Goal: Information Seeking & Learning: Learn about a topic

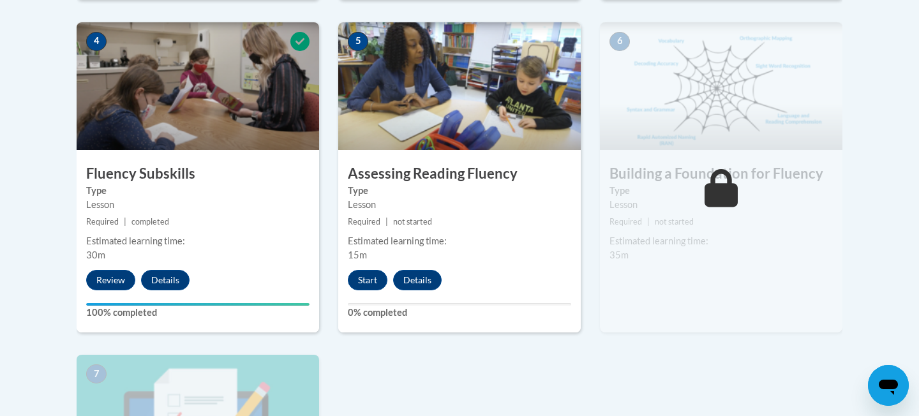
scroll to position [773, 0]
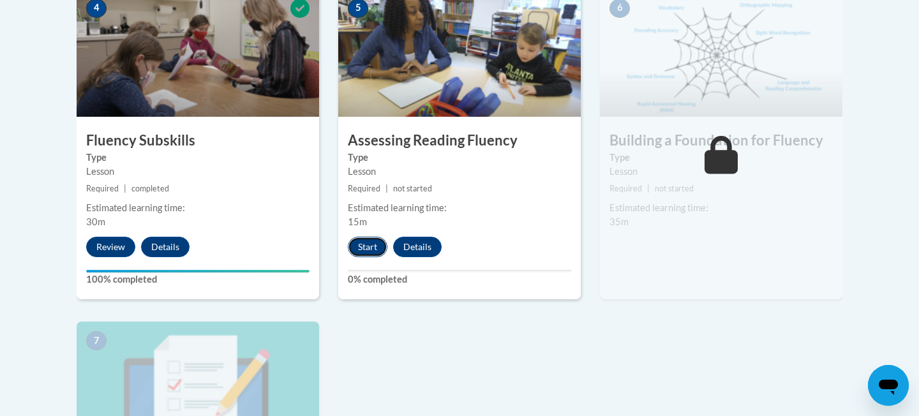
click at [380, 246] on button "Start" at bounding box center [368, 247] width 40 height 20
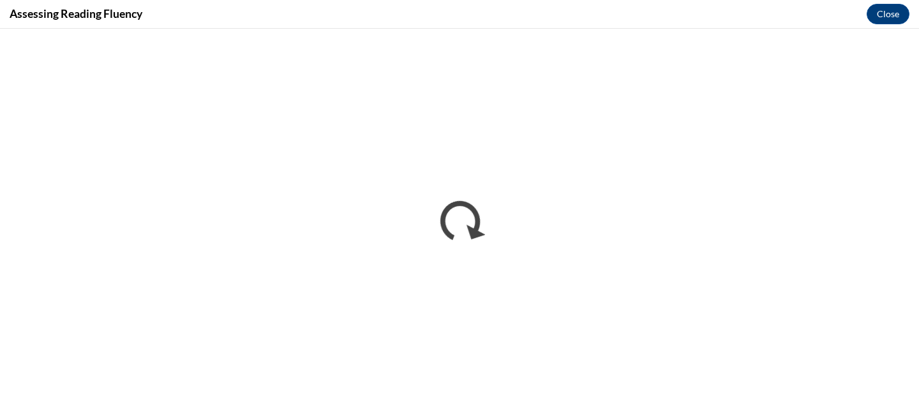
scroll to position [0, 0]
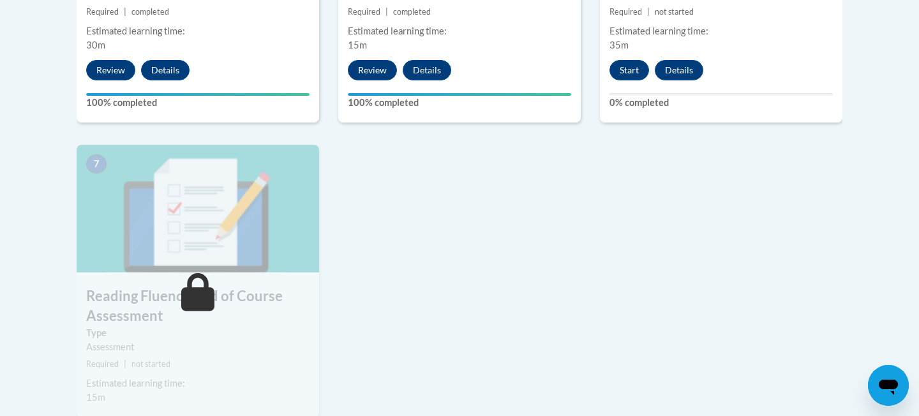
scroll to position [956, 0]
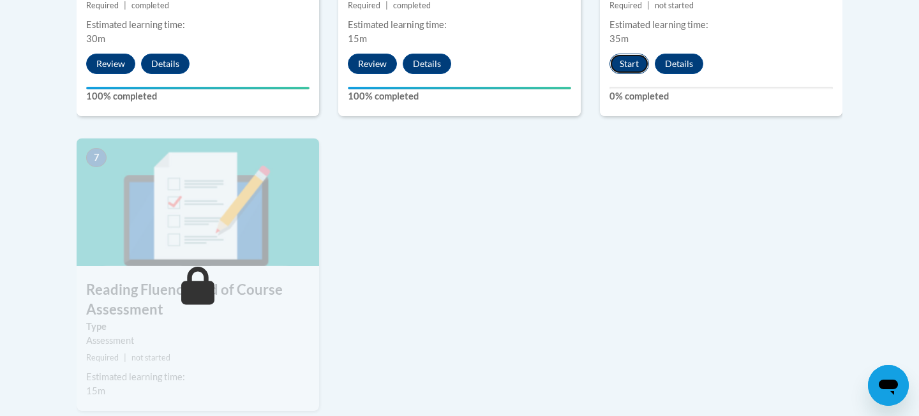
click at [630, 60] on button "Start" at bounding box center [630, 64] width 40 height 20
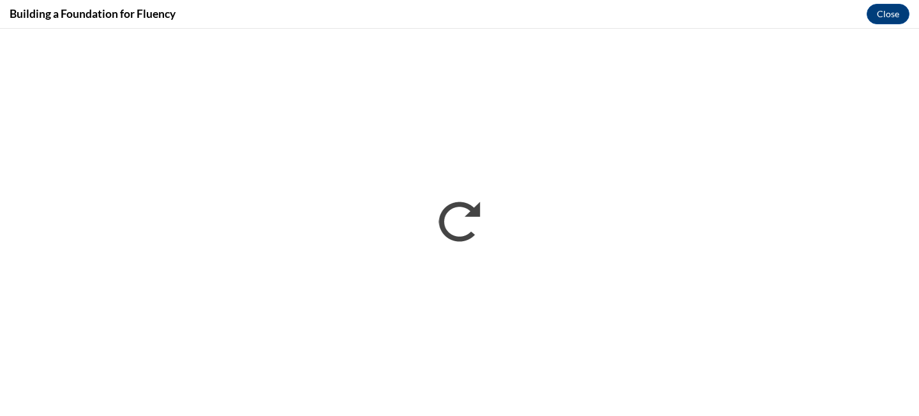
scroll to position [0, 0]
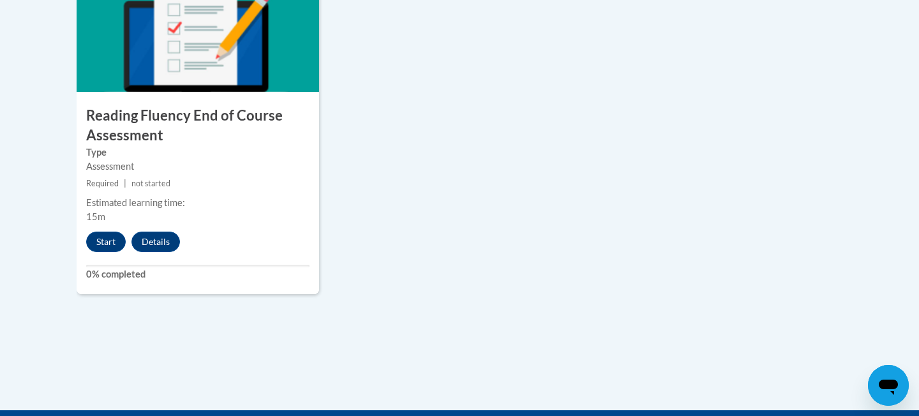
scroll to position [1293, 0]
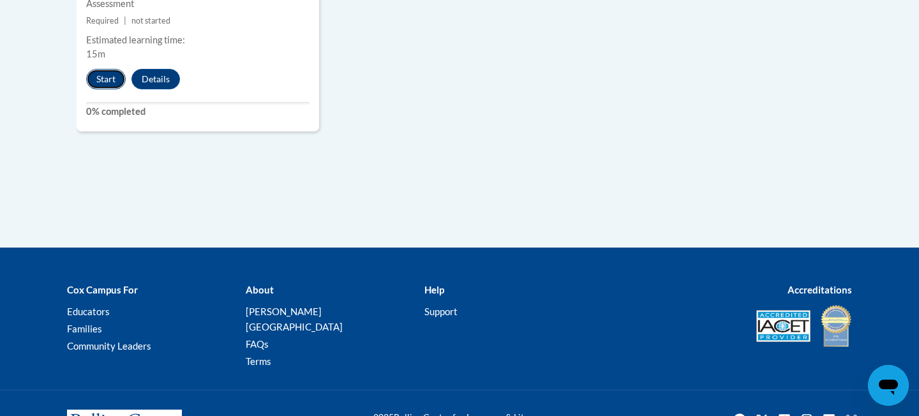
click at [112, 76] on button "Start" at bounding box center [106, 79] width 40 height 20
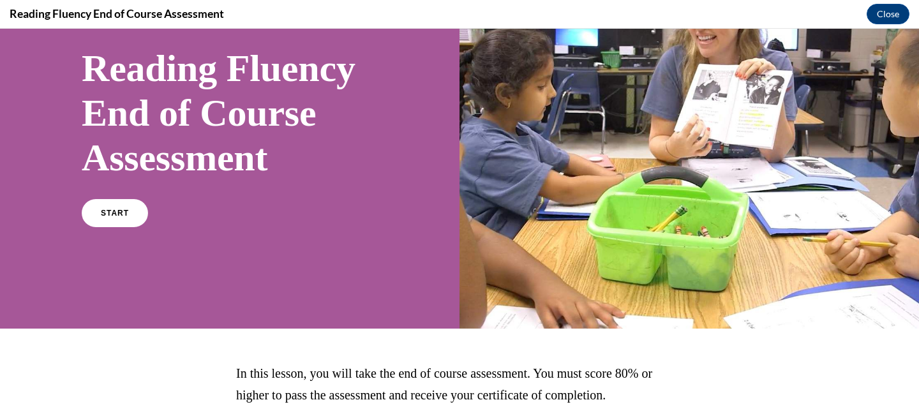
scroll to position [95, 0]
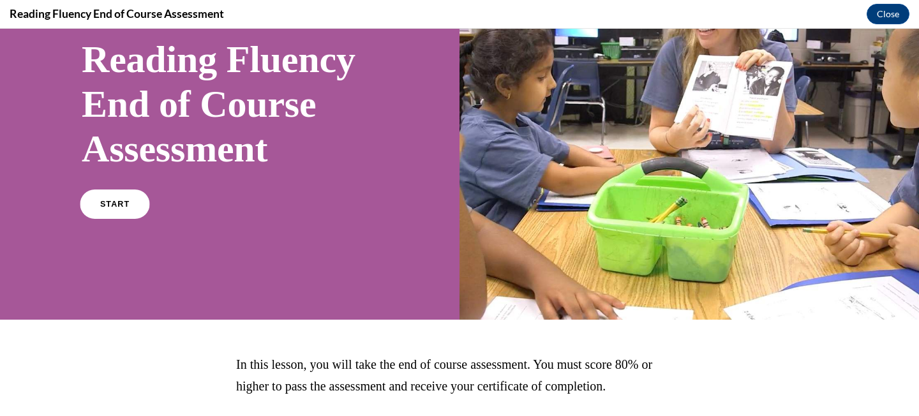
click at [105, 196] on link "START" at bounding box center [115, 204] width 70 height 29
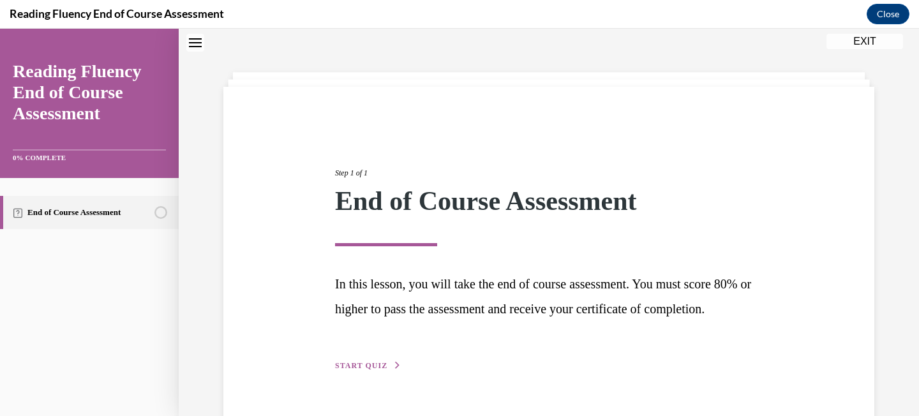
scroll to position [97, 0]
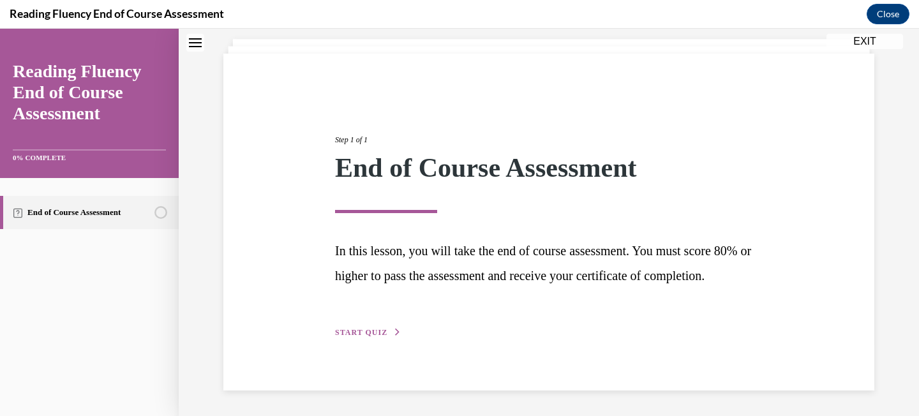
click at [381, 328] on span "START QUIZ" at bounding box center [361, 332] width 52 height 9
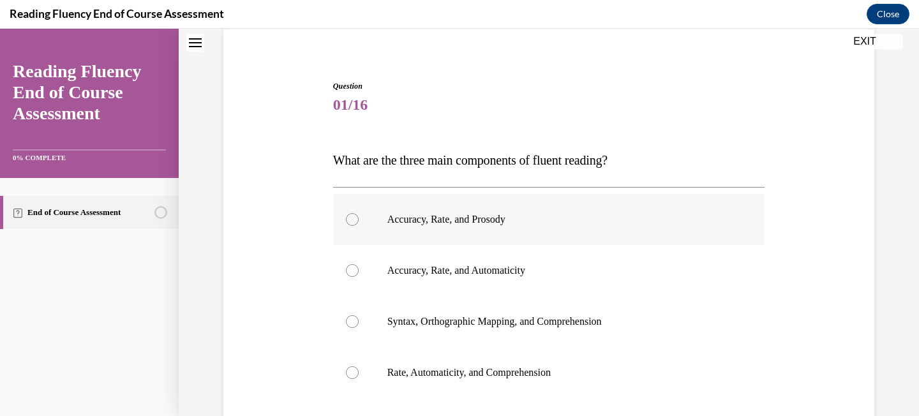
click at [451, 229] on label "Accuracy, Rate, and Prosody" at bounding box center [549, 219] width 432 height 51
click at [359, 226] on input "Accuracy, Rate, and Prosody" at bounding box center [352, 219] width 13 height 13
radio input "true"
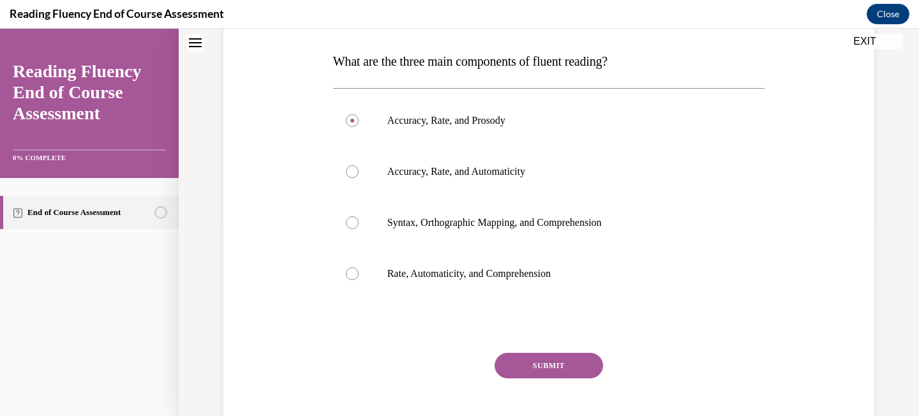
click at [530, 355] on button "SUBMIT" at bounding box center [549, 366] width 109 height 26
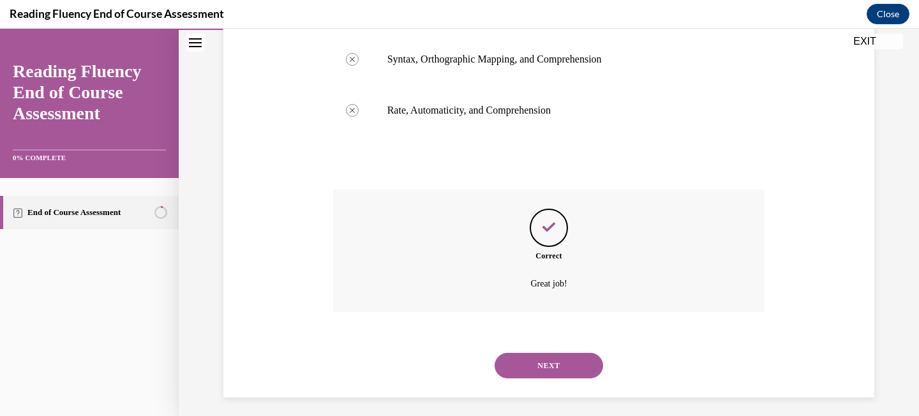
scroll to position [366, 0]
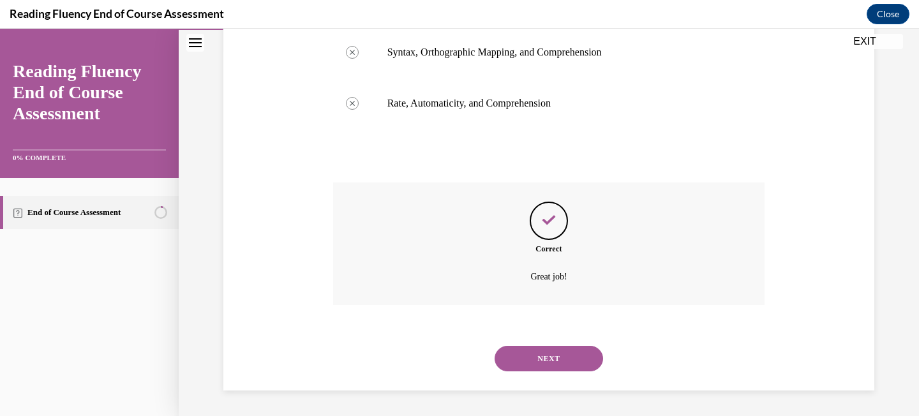
click at [543, 352] on button "NEXT" at bounding box center [549, 359] width 109 height 26
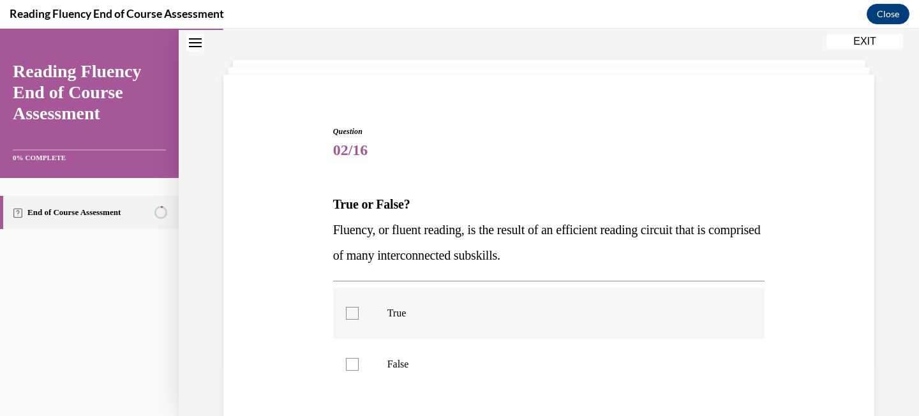
scroll to position [56, 0]
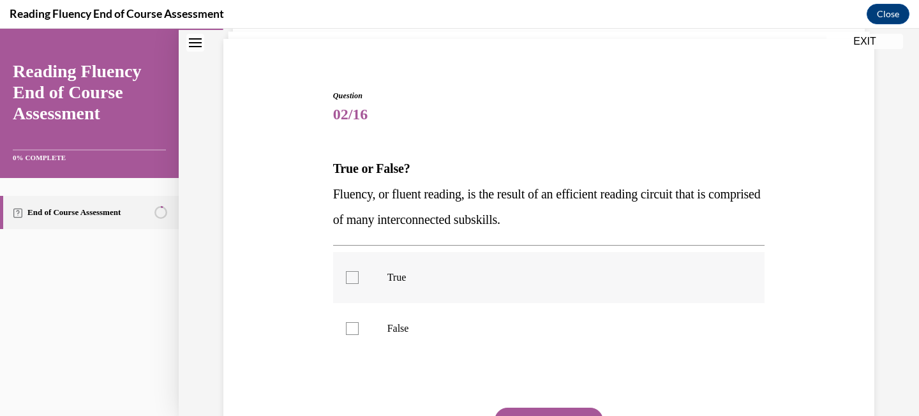
click at [544, 275] on p "True" at bounding box center [561, 277] width 346 height 13
click at [359, 275] on input "True" at bounding box center [352, 277] width 13 height 13
checkbox input "true"
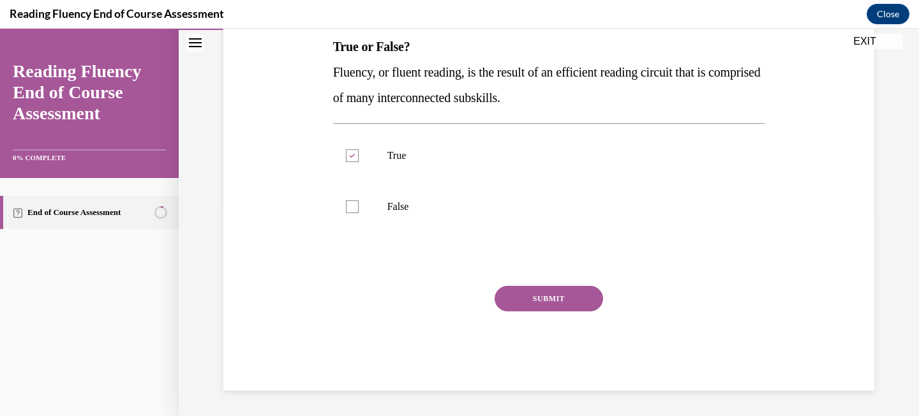
click at [540, 293] on button "SUBMIT" at bounding box center [549, 299] width 109 height 26
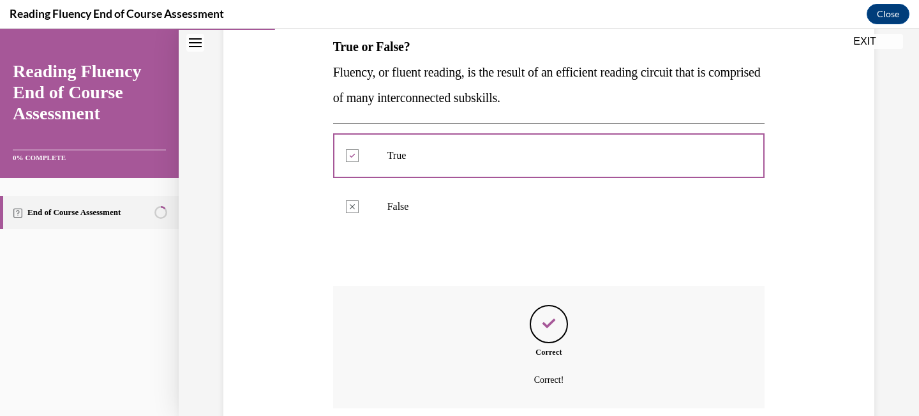
scroll to position [313, 0]
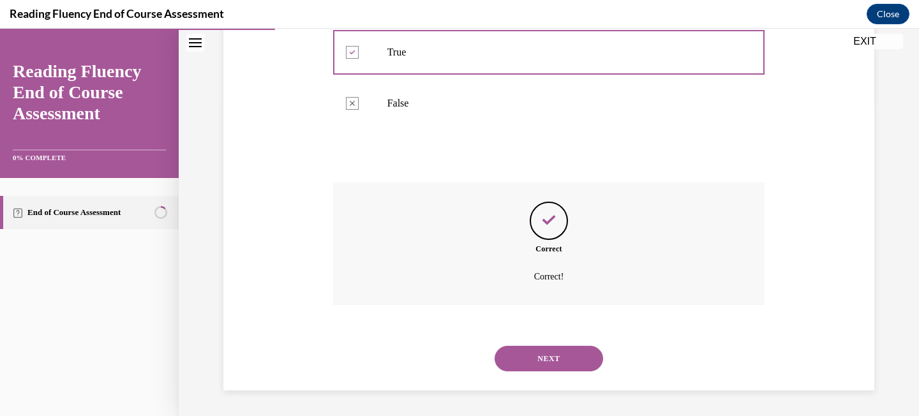
click at [545, 347] on button "NEXT" at bounding box center [549, 359] width 109 height 26
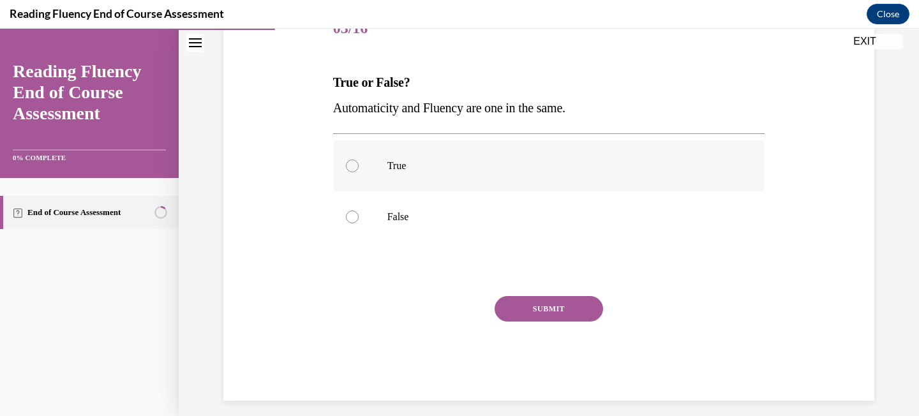
scroll to position [179, 0]
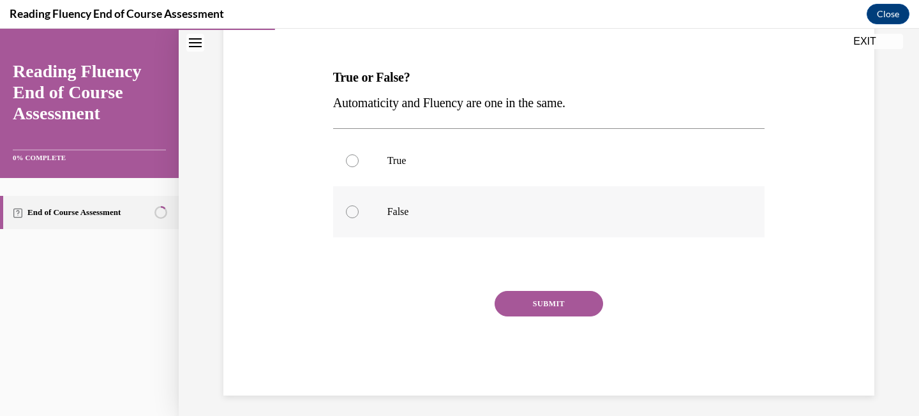
click at [556, 211] on p "False" at bounding box center [561, 212] width 346 height 13
click at [359, 211] on input "False" at bounding box center [352, 212] width 13 height 13
radio input "true"
click at [552, 305] on button "SUBMIT" at bounding box center [549, 304] width 109 height 26
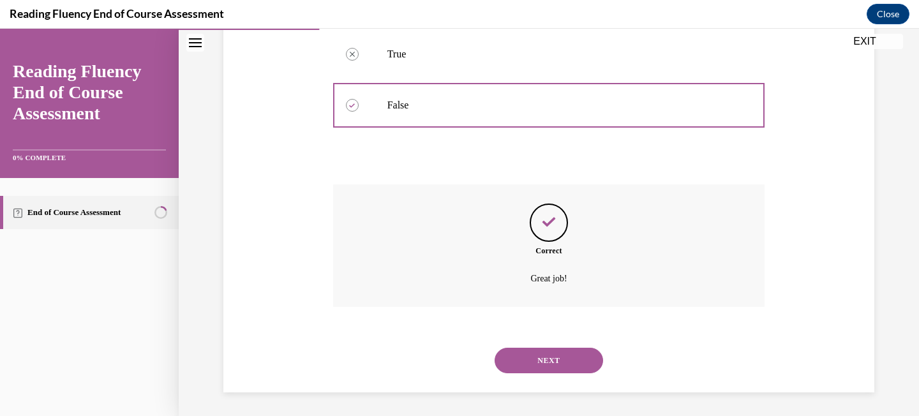
scroll to position [287, 0]
click at [540, 363] on button "NEXT" at bounding box center [549, 359] width 109 height 26
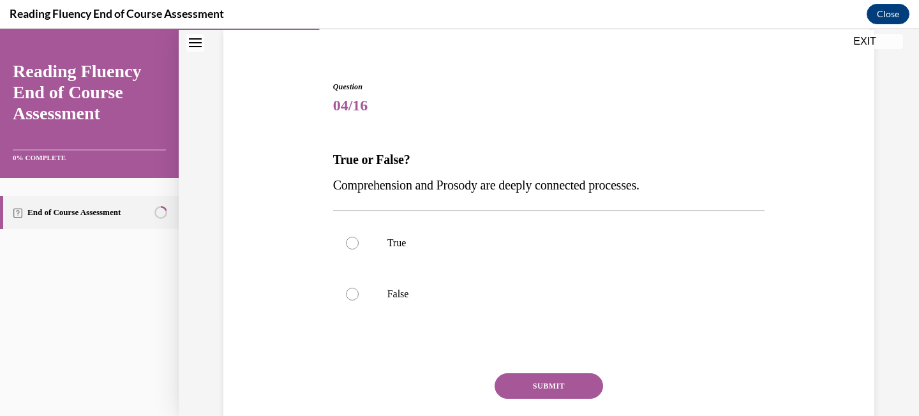
scroll to position [104, 0]
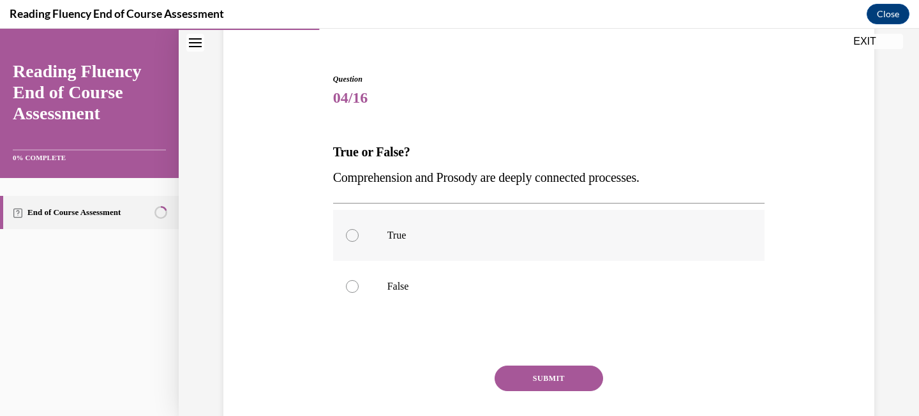
click at [536, 223] on label "True" at bounding box center [549, 235] width 432 height 51
click at [359, 229] on input "True" at bounding box center [352, 235] width 13 height 13
radio input "true"
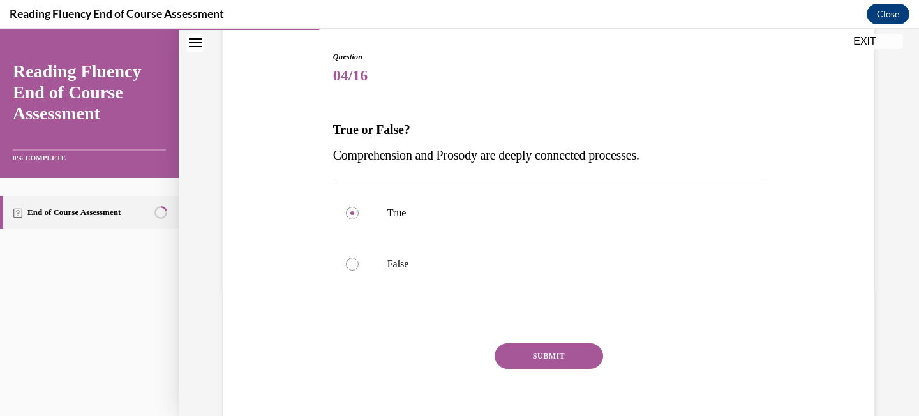
click at [527, 363] on button "SUBMIT" at bounding box center [549, 357] width 109 height 26
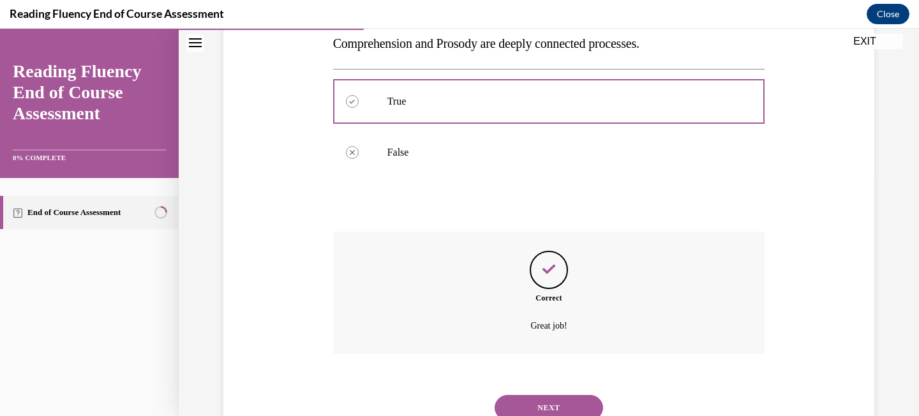
scroll to position [287, 0]
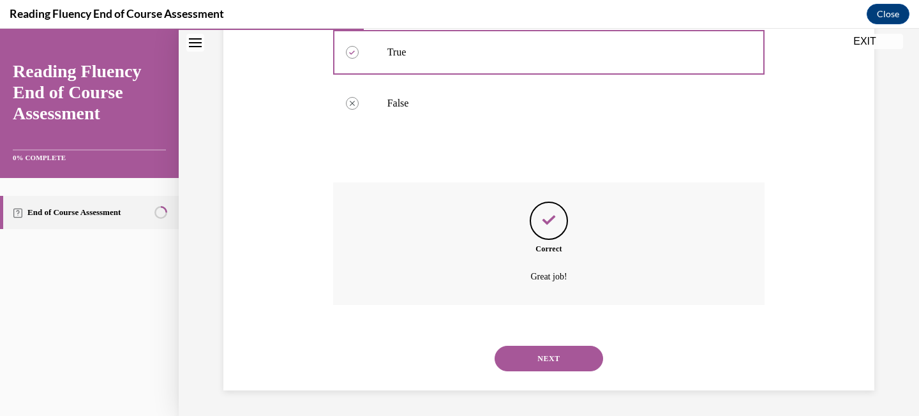
click at [533, 367] on button "NEXT" at bounding box center [549, 359] width 109 height 26
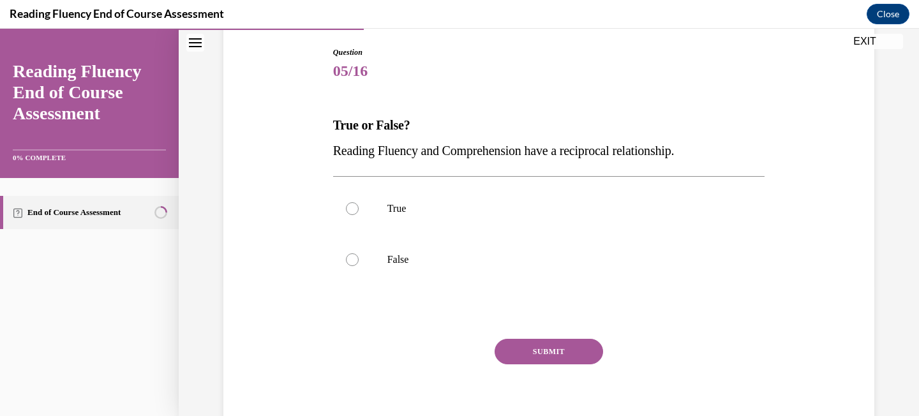
scroll to position [134, 0]
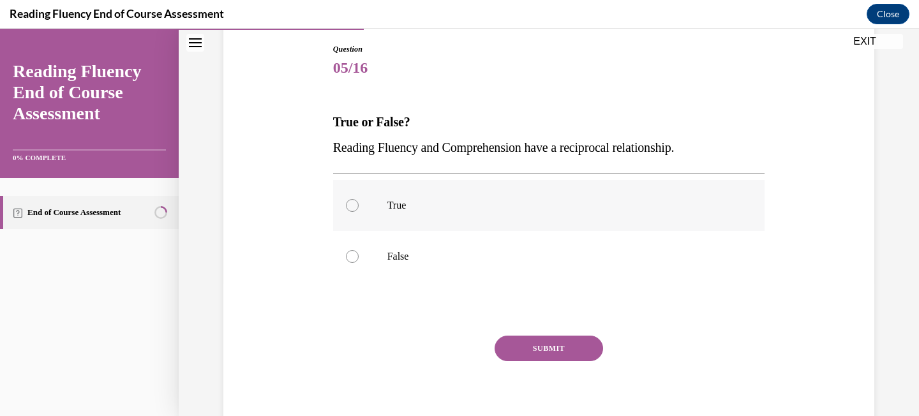
click at [518, 220] on label "True" at bounding box center [549, 205] width 432 height 51
click at [359, 212] on input "True" at bounding box center [352, 205] width 13 height 13
radio input "true"
click at [529, 349] on button "SUBMIT" at bounding box center [549, 349] width 109 height 26
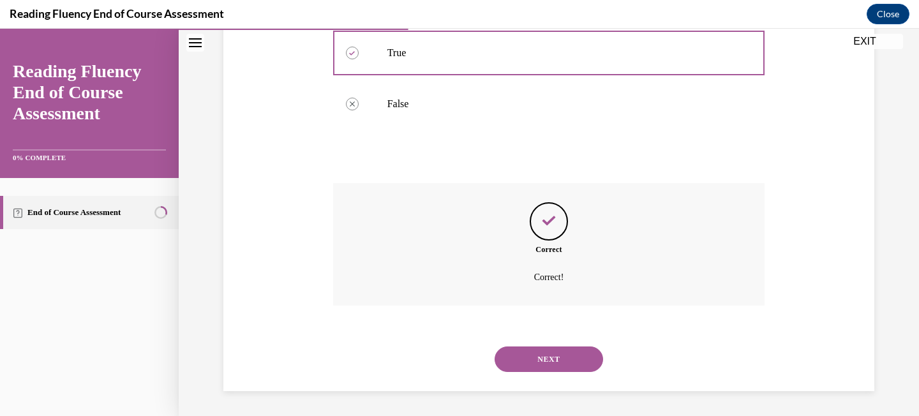
scroll to position [287, 0]
click at [538, 357] on button "NEXT" at bounding box center [549, 359] width 109 height 26
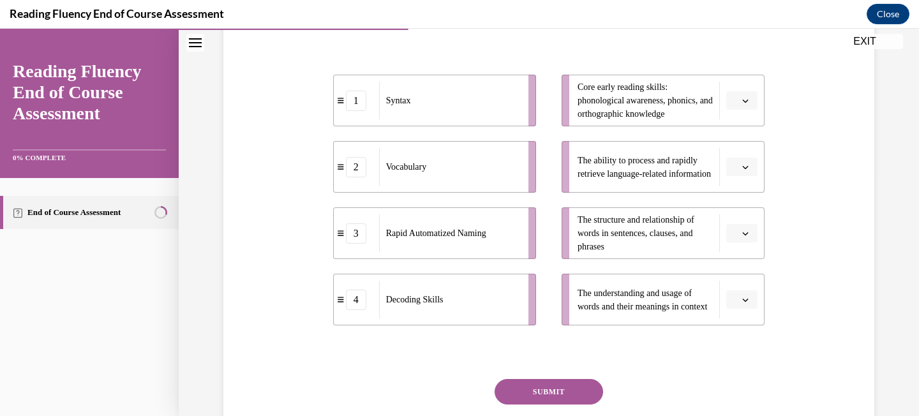
scroll to position [239, 0]
click at [751, 309] on button "button" at bounding box center [742, 299] width 31 height 19
click at [748, 246] on div "2" at bounding box center [741, 245] width 32 height 26
click at [751, 243] on button "button" at bounding box center [742, 232] width 31 height 19
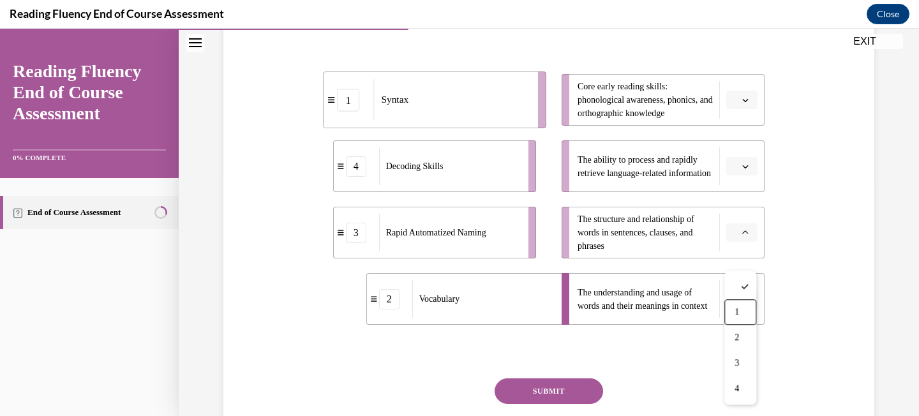
click at [743, 315] on div "1" at bounding box center [741, 312] width 32 height 26
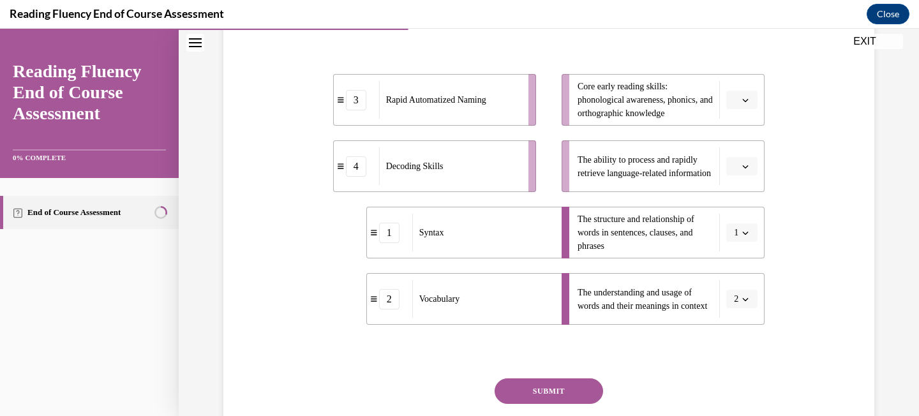
click at [748, 170] on icon "button" at bounding box center [746, 166] width 6 height 6
click at [734, 288] on div "3" at bounding box center [741, 297] width 32 height 26
click at [748, 103] on icon "button" at bounding box center [746, 100] width 6 height 6
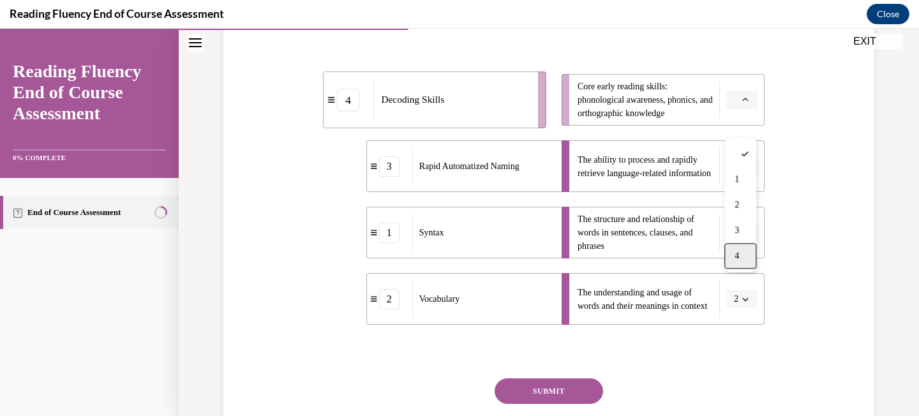
click at [749, 250] on div "4" at bounding box center [741, 256] width 32 height 26
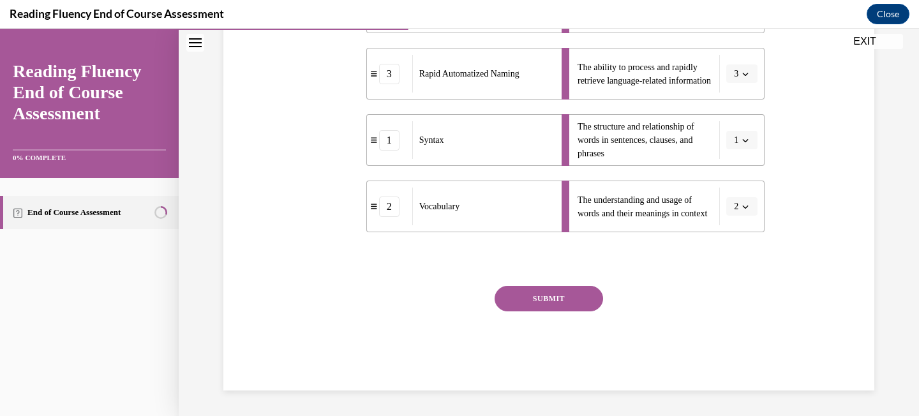
click at [550, 294] on button "SUBMIT" at bounding box center [549, 299] width 109 height 26
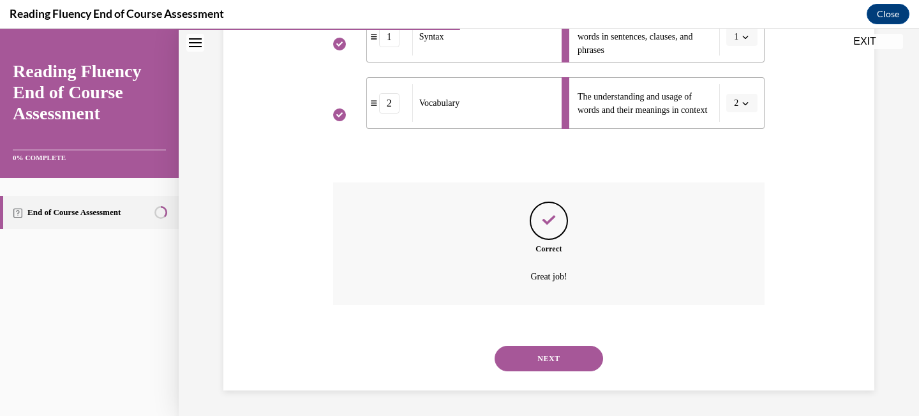
scroll to position [461, 0]
click at [552, 355] on button "NEXT" at bounding box center [549, 359] width 109 height 26
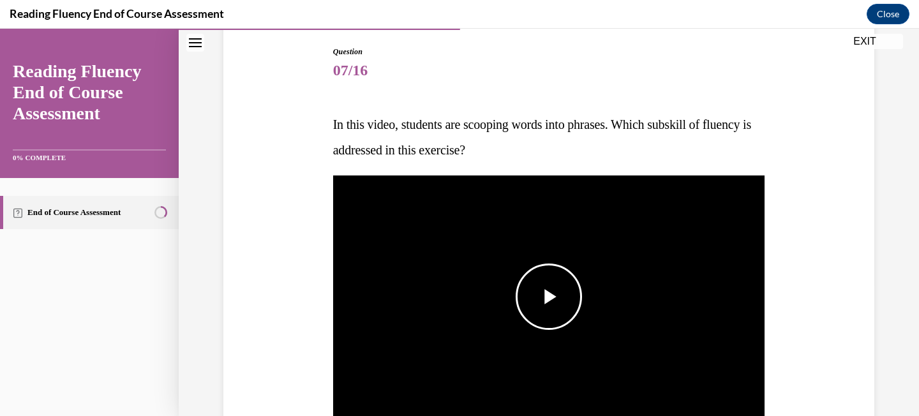
click at [552, 355] on img "Video player" at bounding box center [549, 297] width 432 height 243
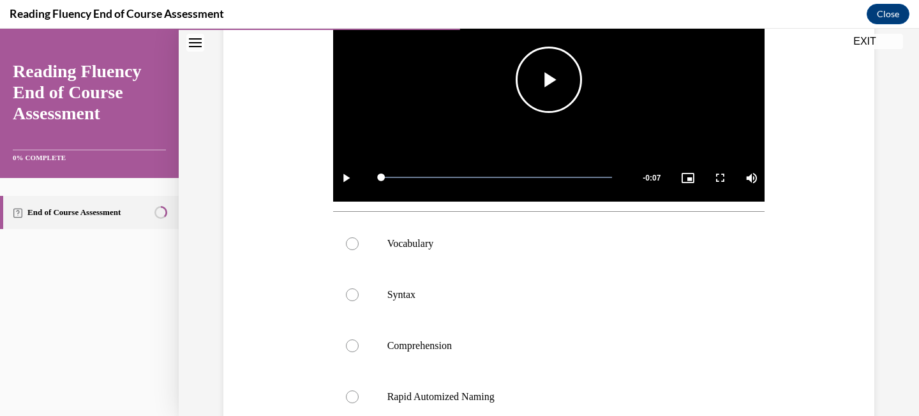
scroll to position [365, 0]
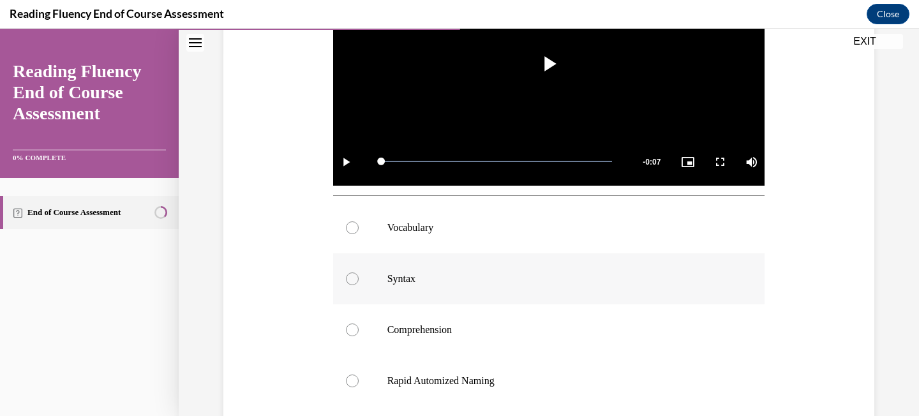
click at [460, 285] on label "Syntax" at bounding box center [549, 278] width 432 height 51
click at [359, 285] on input "Syntax" at bounding box center [352, 279] width 13 height 13
radio input "true"
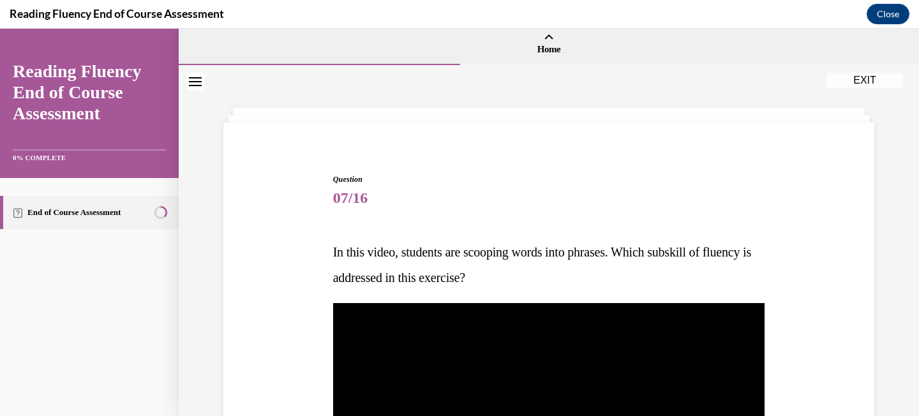
scroll to position [0, 0]
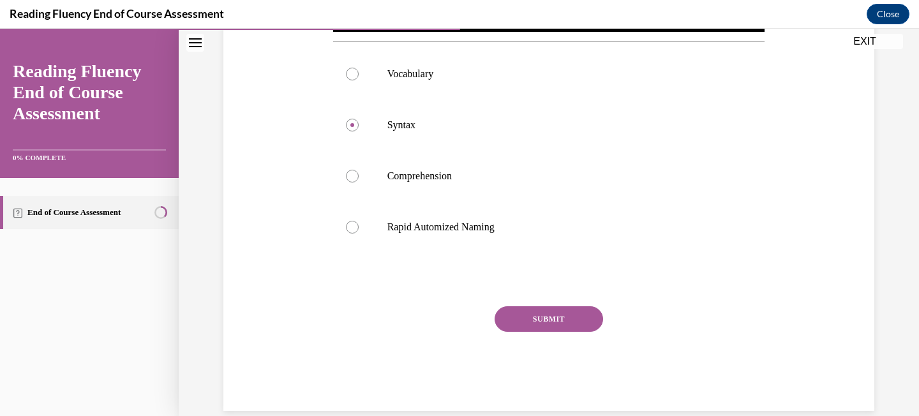
click at [535, 312] on button "SUBMIT" at bounding box center [549, 319] width 109 height 26
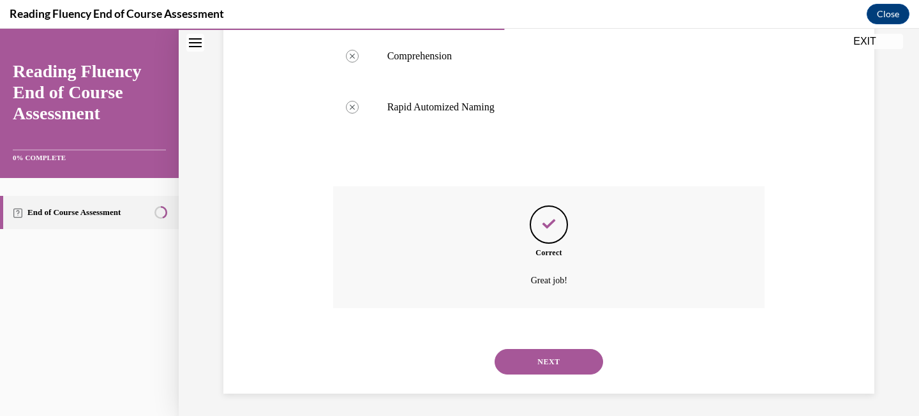
scroll to position [642, 0]
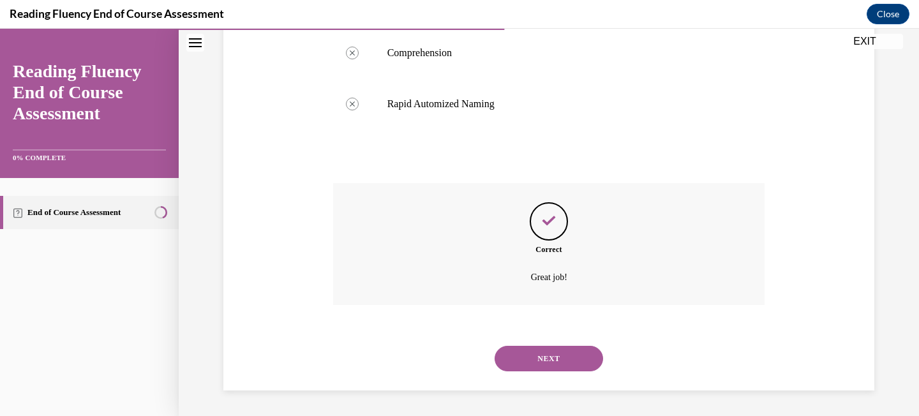
click at [538, 366] on button "NEXT" at bounding box center [549, 359] width 109 height 26
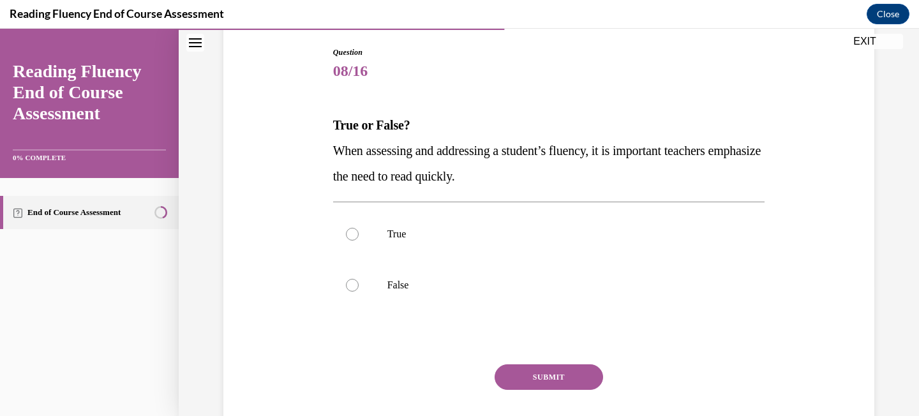
scroll to position [135, 0]
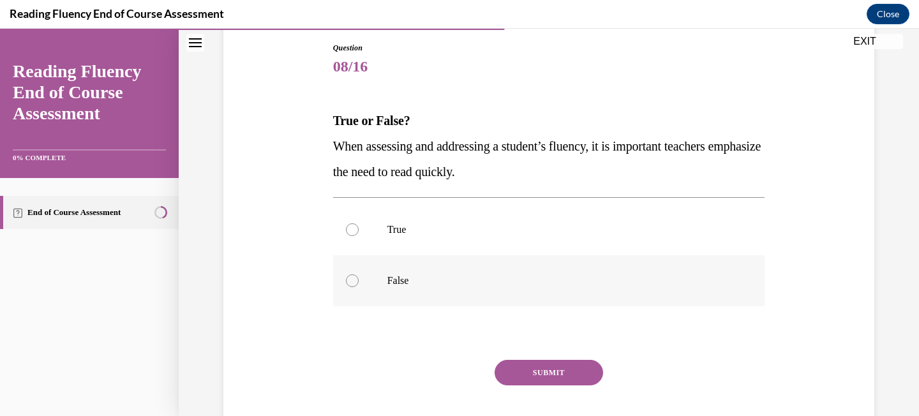
click at [512, 283] on p "False" at bounding box center [561, 281] width 346 height 13
click at [359, 283] on input "False" at bounding box center [352, 281] width 13 height 13
radio input "true"
click at [555, 371] on button "SUBMIT" at bounding box center [549, 373] width 109 height 26
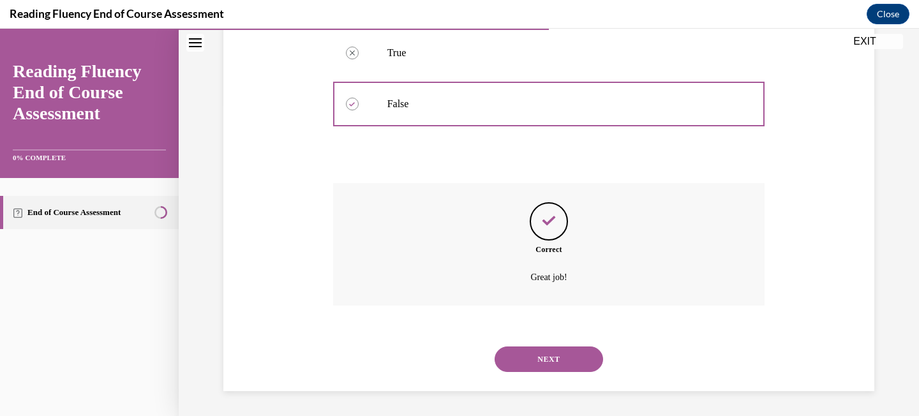
scroll to position [313, 0]
click at [566, 363] on button "NEXT" at bounding box center [549, 359] width 109 height 26
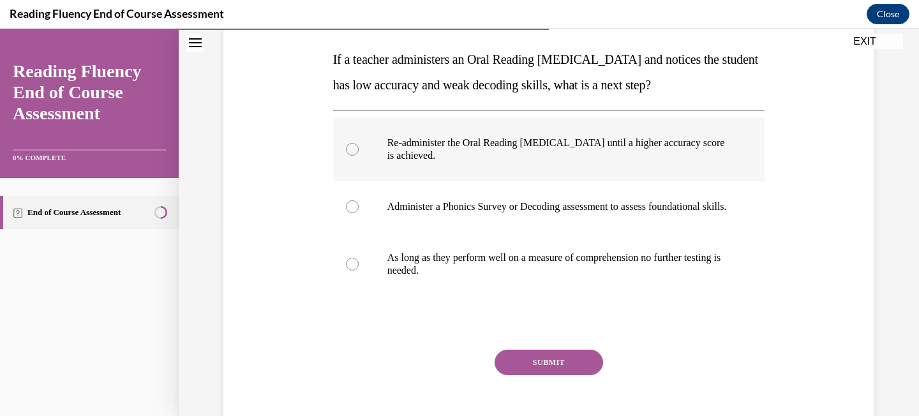
scroll to position [198, 0]
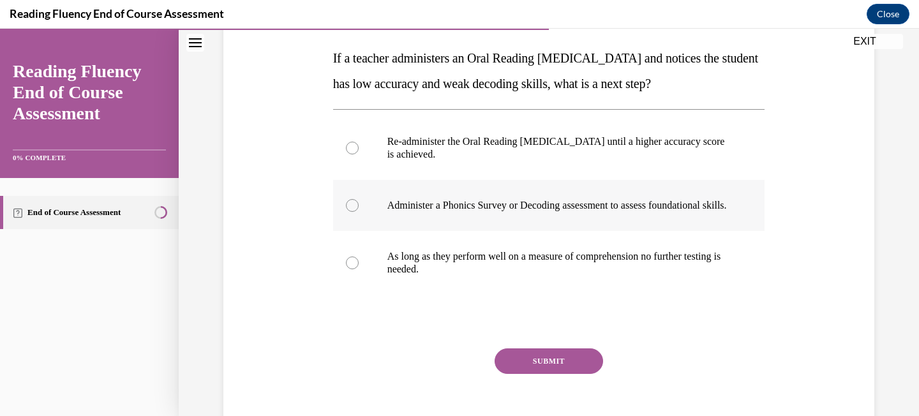
click at [607, 225] on label "Administer a Phonics Survey or Decoding assessment to assess foundational skill…" at bounding box center [549, 205] width 432 height 51
click at [359, 212] on input "Administer a Phonics Survey or Decoding assessment to assess foundational skill…" at bounding box center [352, 205] width 13 height 13
radio input "true"
click at [565, 368] on button "SUBMIT" at bounding box center [549, 362] width 109 height 26
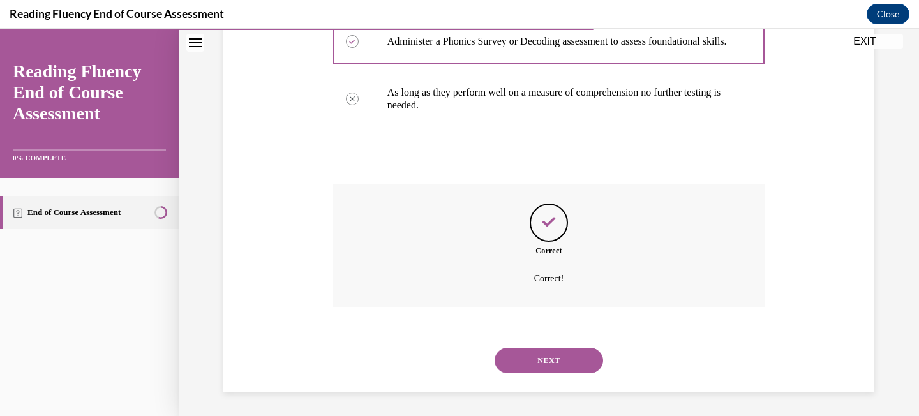
scroll to position [377, 0]
click at [569, 359] on button "NEXT" at bounding box center [549, 359] width 109 height 26
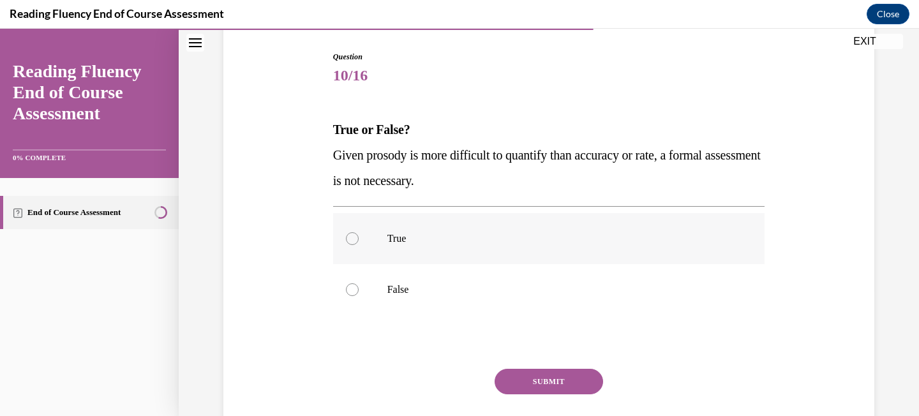
scroll to position [136, 0]
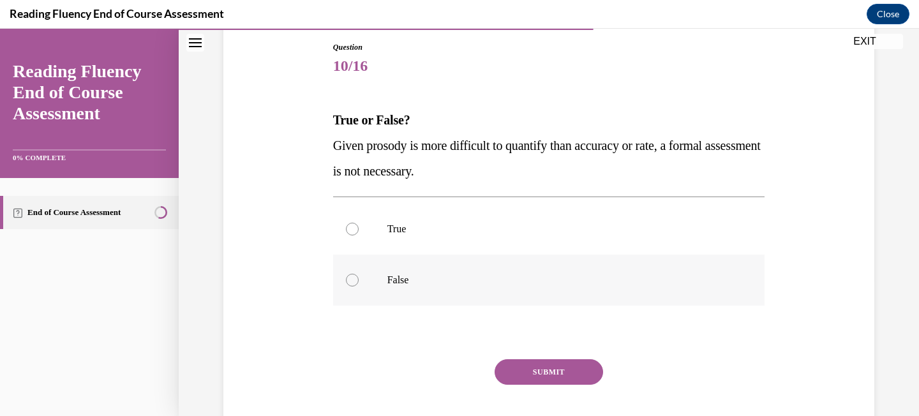
click at [585, 281] on p "False" at bounding box center [561, 280] width 346 height 13
click at [359, 281] on input "False" at bounding box center [352, 280] width 13 height 13
radio input "true"
click at [566, 369] on button "SUBMIT" at bounding box center [549, 372] width 109 height 26
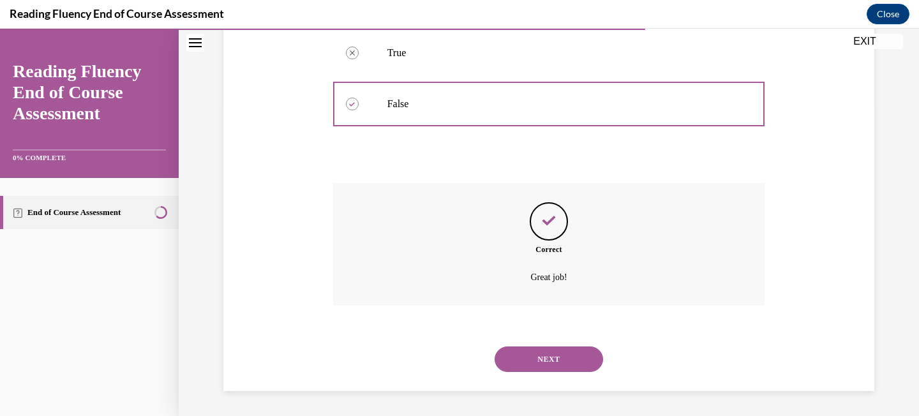
scroll to position [313, 0]
click at [573, 357] on button "NEXT" at bounding box center [549, 359] width 109 height 26
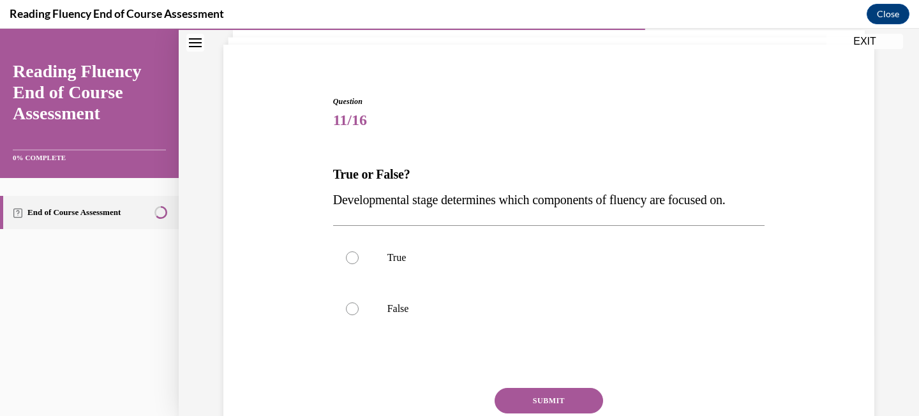
scroll to position [84, 0]
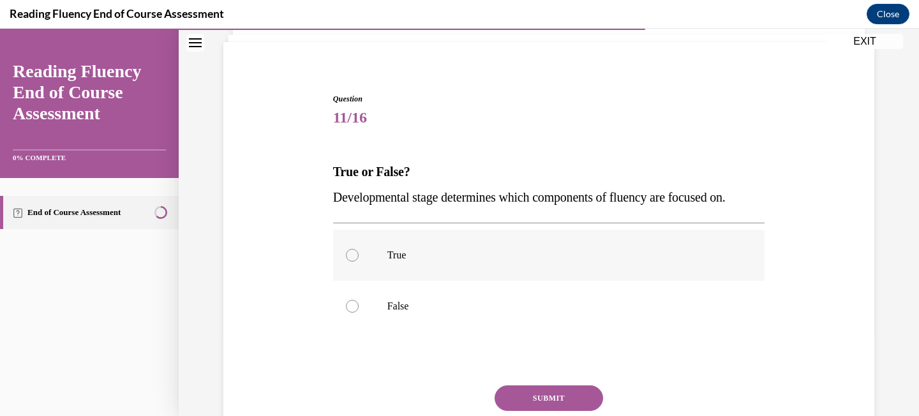
click at [601, 257] on p "True" at bounding box center [561, 255] width 346 height 13
click at [359, 257] on input "True" at bounding box center [352, 255] width 13 height 13
radio input "true"
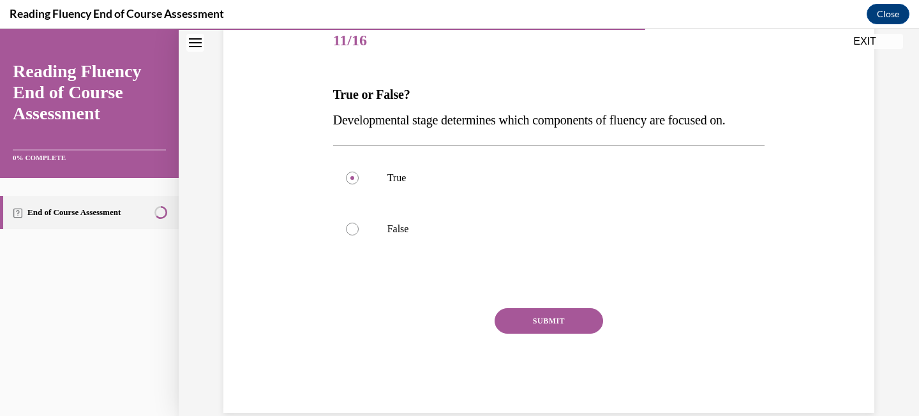
click at [584, 319] on button "SUBMIT" at bounding box center [549, 321] width 109 height 26
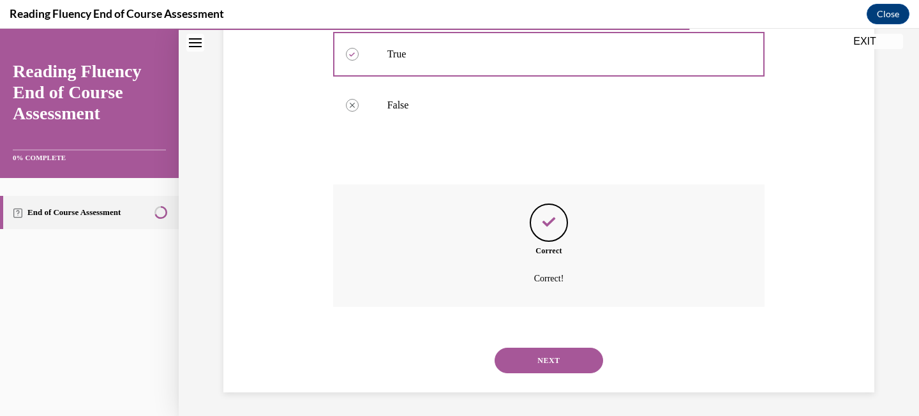
scroll to position [287, 0]
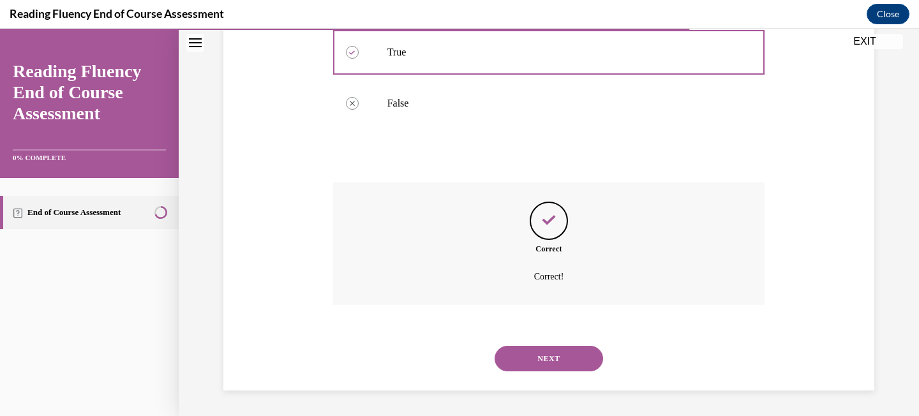
click at [574, 351] on button "NEXT" at bounding box center [549, 359] width 109 height 26
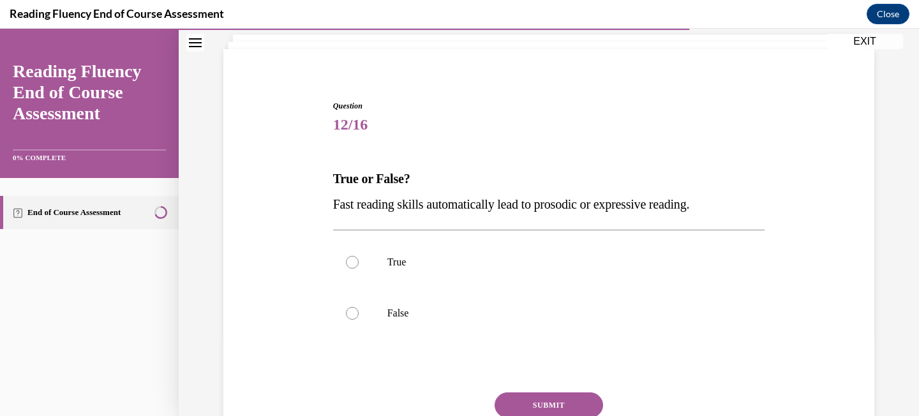
scroll to position [82, 0]
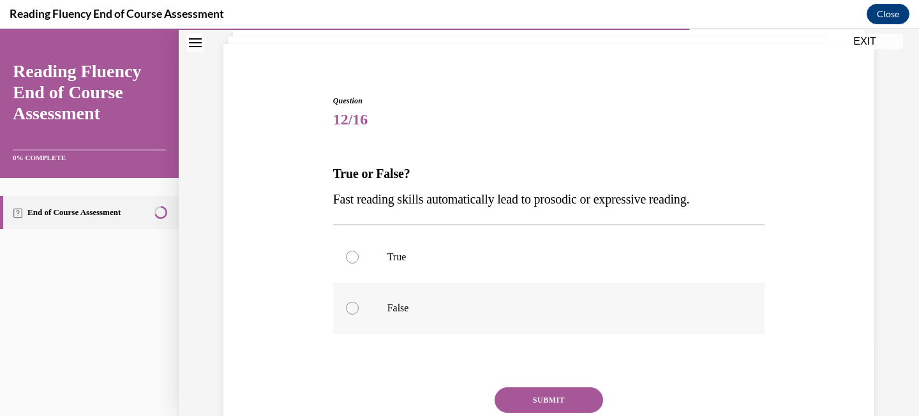
click at [579, 301] on label "False" at bounding box center [549, 308] width 432 height 51
click at [359, 302] on input "False" at bounding box center [352, 308] width 13 height 13
radio input "true"
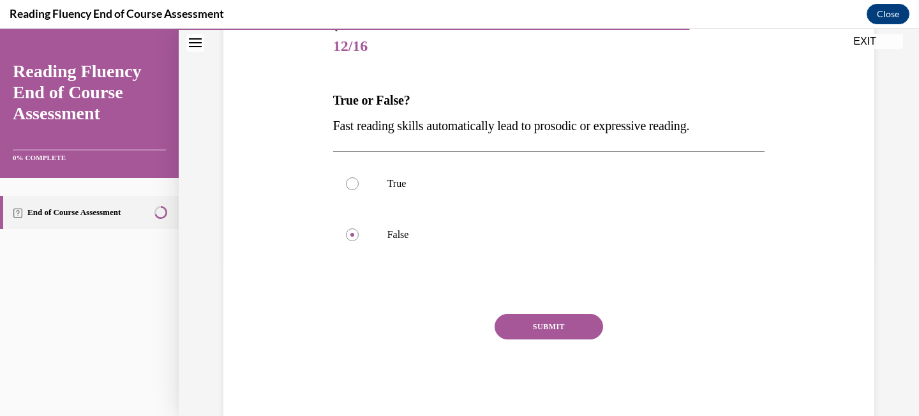
click at [574, 322] on button "SUBMIT" at bounding box center [549, 327] width 109 height 26
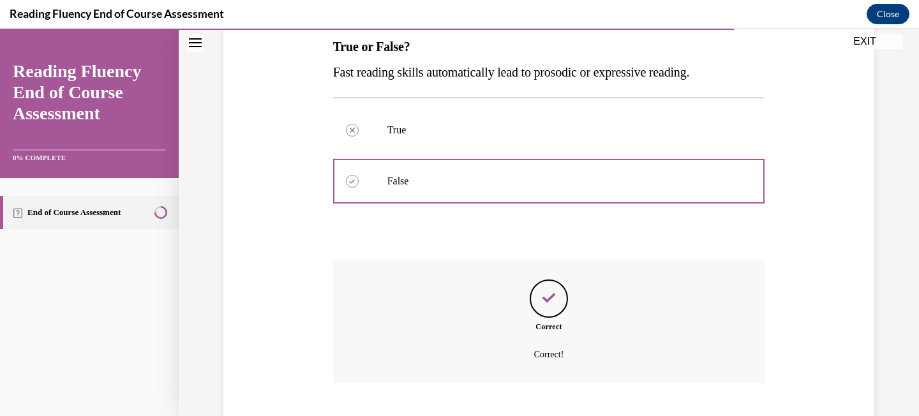
scroll to position [287, 0]
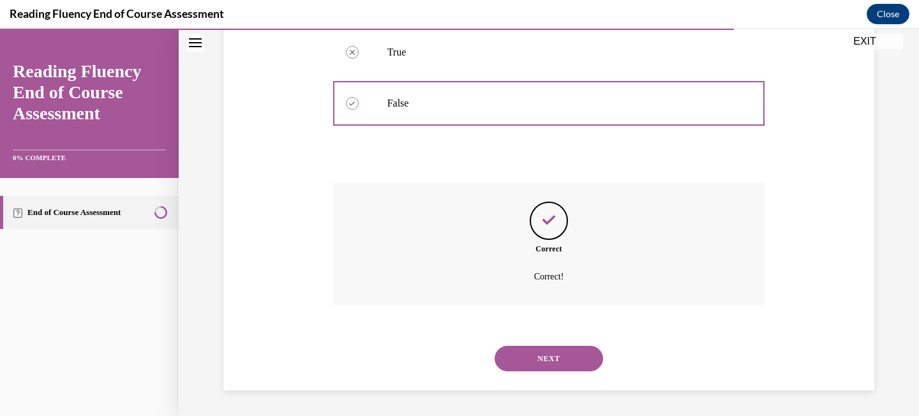
click at [568, 347] on div "NEXT" at bounding box center [549, 358] width 432 height 51
click at [570, 354] on button "NEXT" at bounding box center [549, 359] width 109 height 26
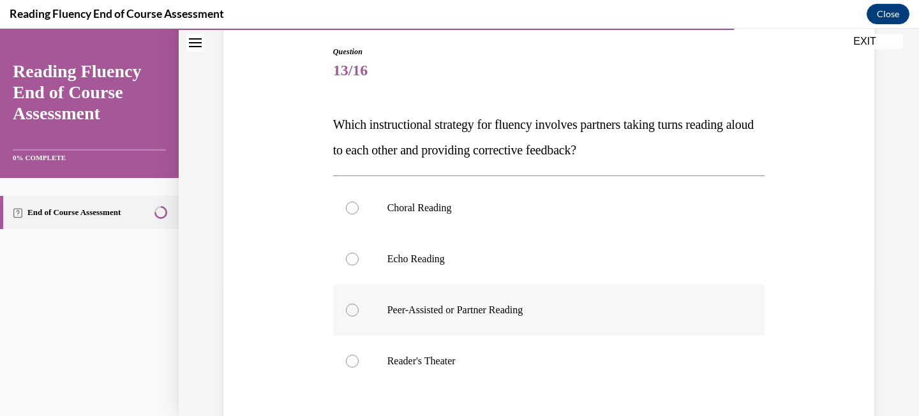
click at [589, 311] on p "Peer-Assisted or Partner Reading" at bounding box center [561, 310] width 346 height 13
click at [359, 311] on input "Peer-Assisted or Partner Reading" at bounding box center [352, 310] width 13 height 13
radio input "true"
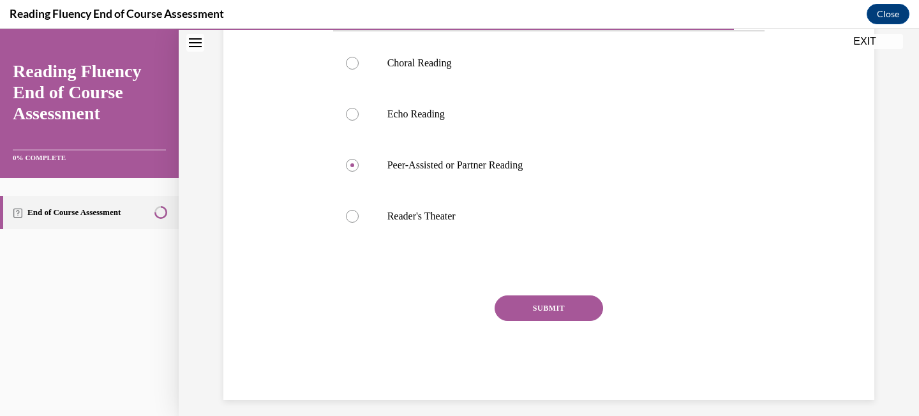
click at [574, 311] on button "SUBMIT" at bounding box center [549, 309] width 109 height 26
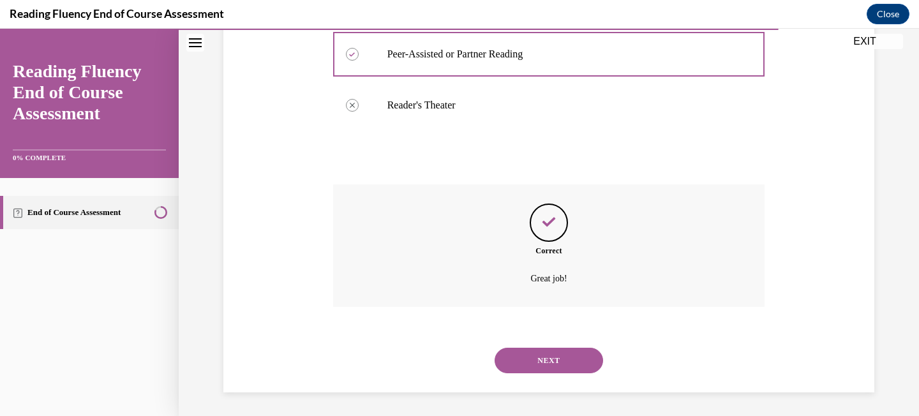
scroll to position [389, 0]
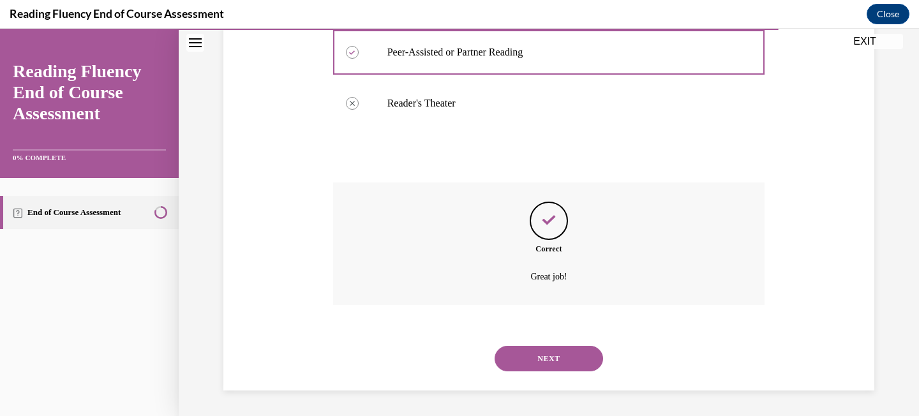
click at [551, 354] on button "NEXT" at bounding box center [549, 359] width 109 height 26
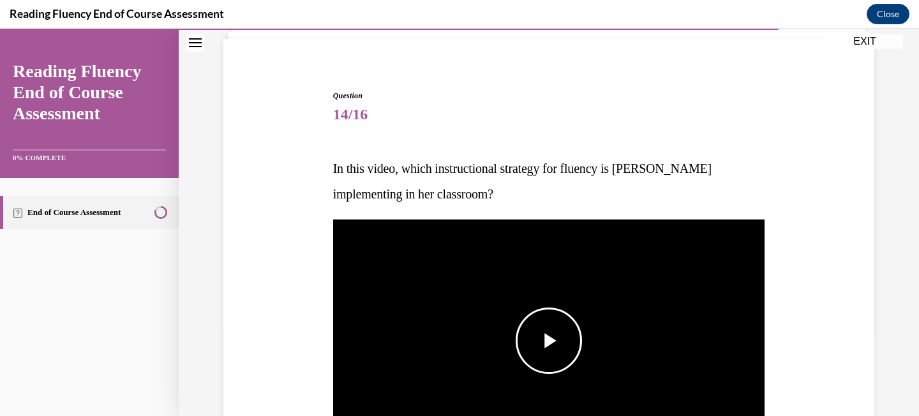
scroll to position [156, 0]
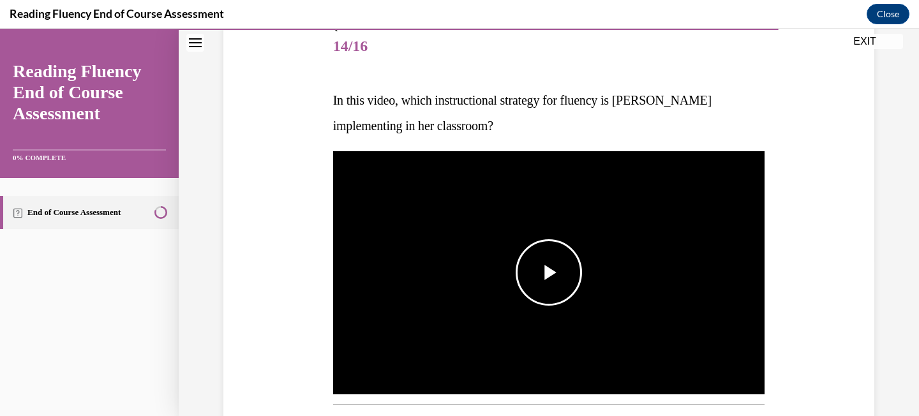
click at [549, 273] on span "Video player" at bounding box center [549, 273] width 0 height 0
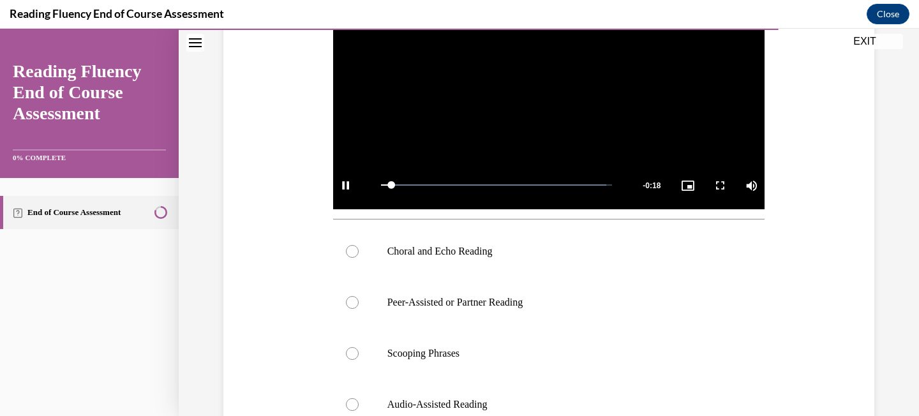
scroll to position [345, 0]
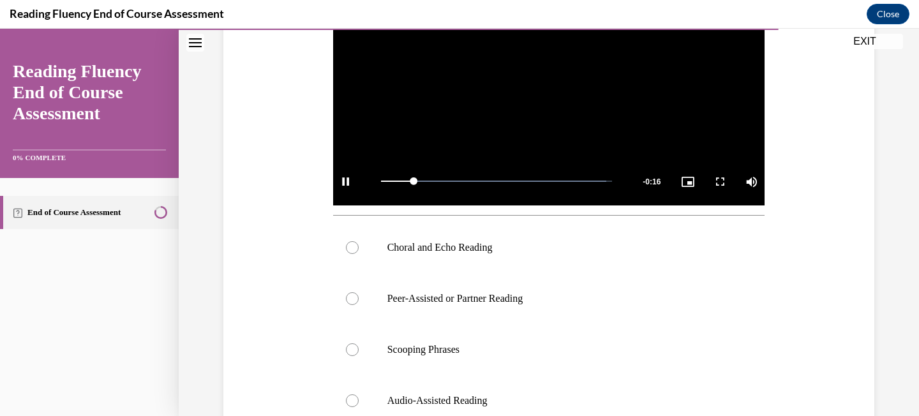
click at [564, 253] on label "Choral and Echo Reading" at bounding box center [549, 247] width 432 height 51
click at [359, 253] on input "Choral and Echo Reading" at bounding box center [352, 247] width 13 height 13
radio input "true"
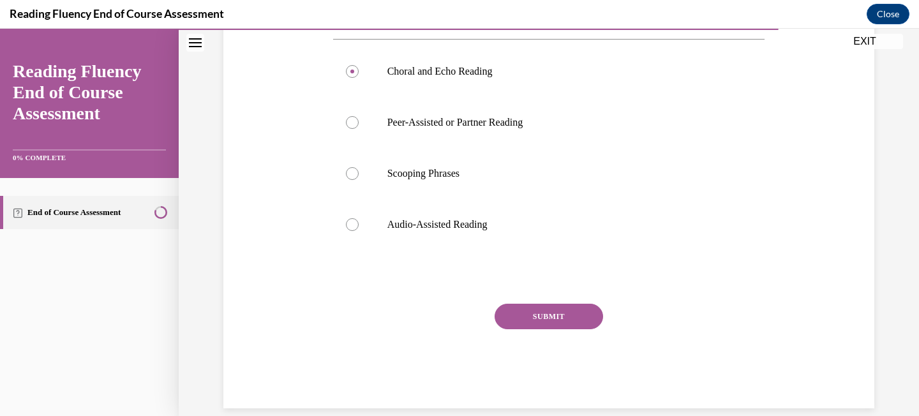
click at [548, 310] on button "SUBMIT" at bounding box center [549, 317] width 109 height 26
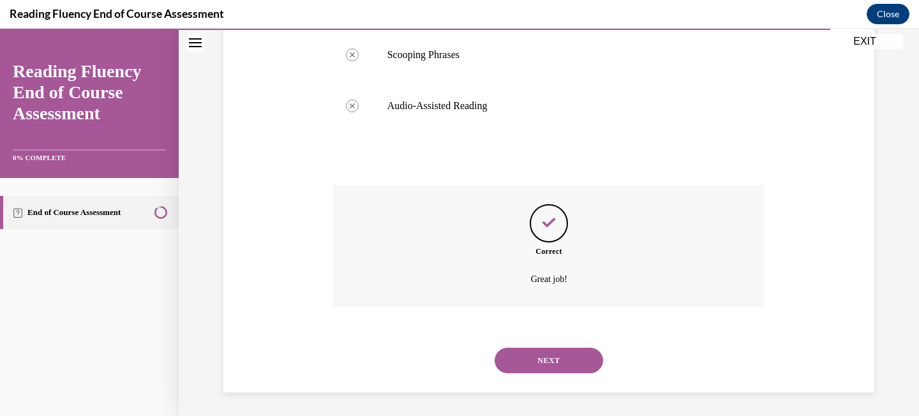
scroll to position [642, 0]
click at [547, 351] on button "NEXT" at bounding box center [549, 359] width 109 height 26
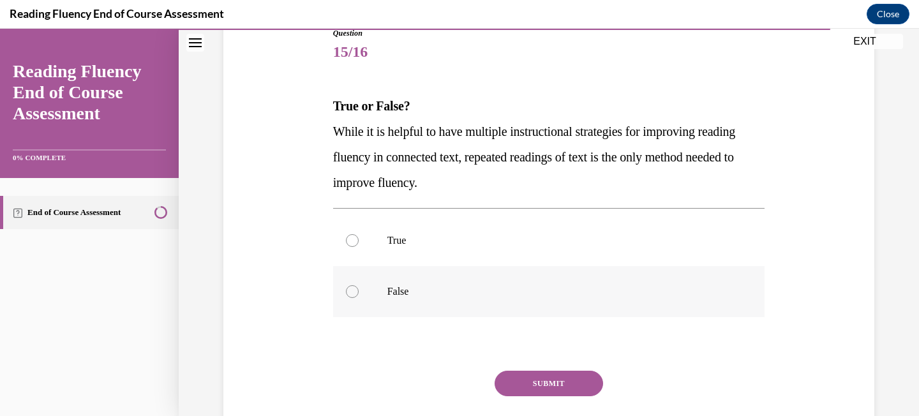
scroll to position [170, 0]
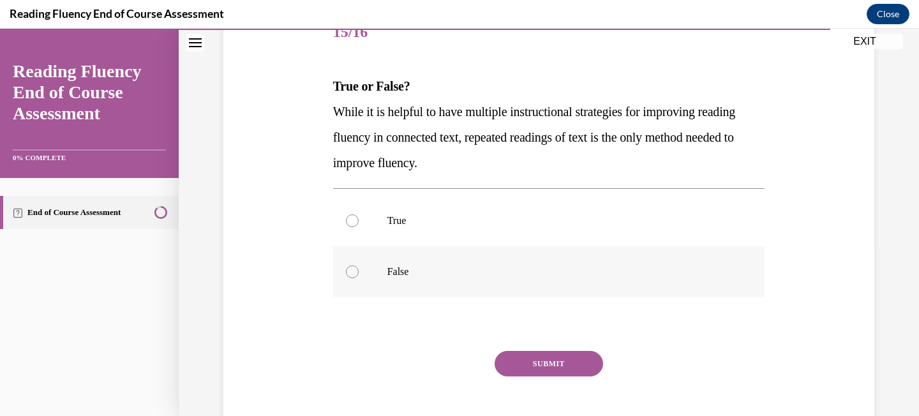
click at [543, 288] on label "False" at bounding box center [549, 271] width 432 height 51
click at [359, 278] on input "False" at bounding box center [352, 272] width 13 height 13
radio input "true"
click at [542, 367] on button "SUBMIT" at bounding box center [549, 364] width 109 height 26
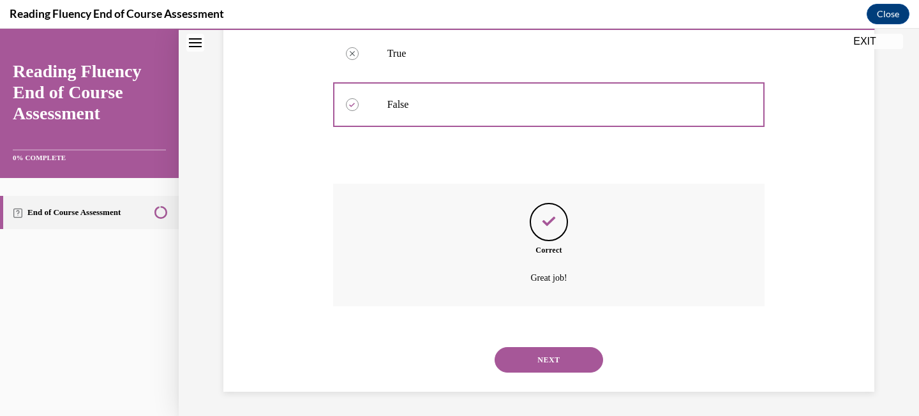
scroll to position [338, 0]
click at [552, 363] on button "NEXT" at bounding box center [549, 359] width 109 height 26
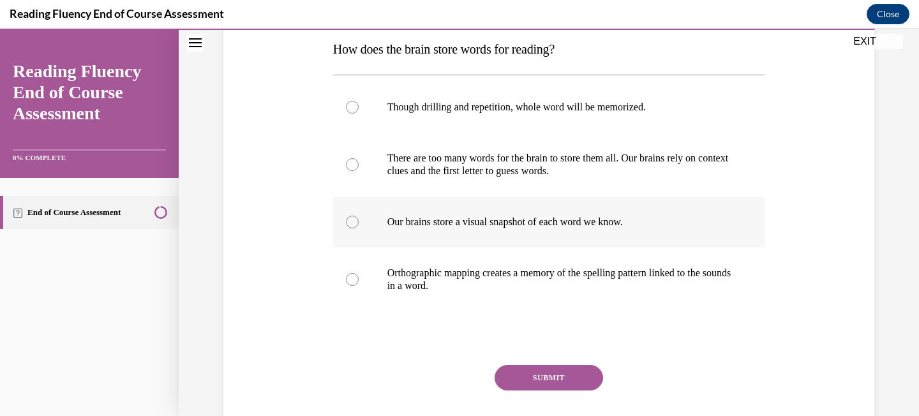
scroll to position [211, 0]
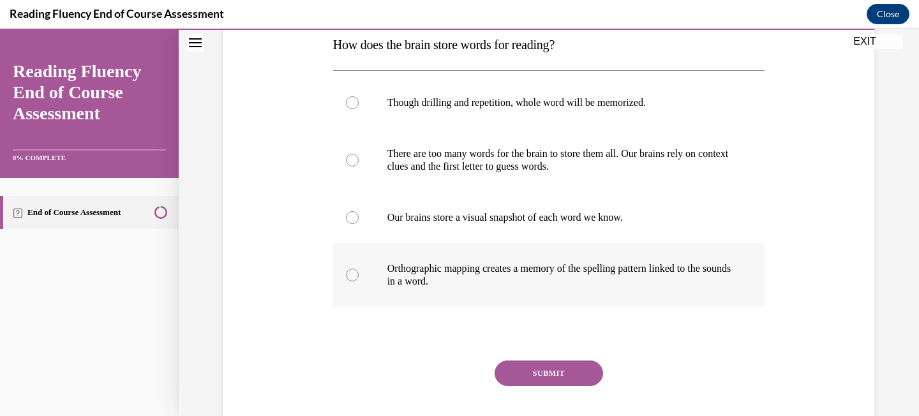
click at [583, 280] on p "Orthographic mapping creates a memory of the spelling pattern linked to the sou…" at bounding box center [561, 275] width 346 height 26
click at [359, 280] on input "Orthographic mapping creates a memory of the spelling pattern linked to the sou…" at bounding box center [352, 275] width 13 height 13
radio input "true"
click at [563, 356] on div "Question 16/16 How does the brain store words for reading? Though drilling and …" at bounding box center [549, 215] width 432 height 499
click at [562, 374] on button "SUBMIT" at bounding box center [549, 374] width 109 height 26
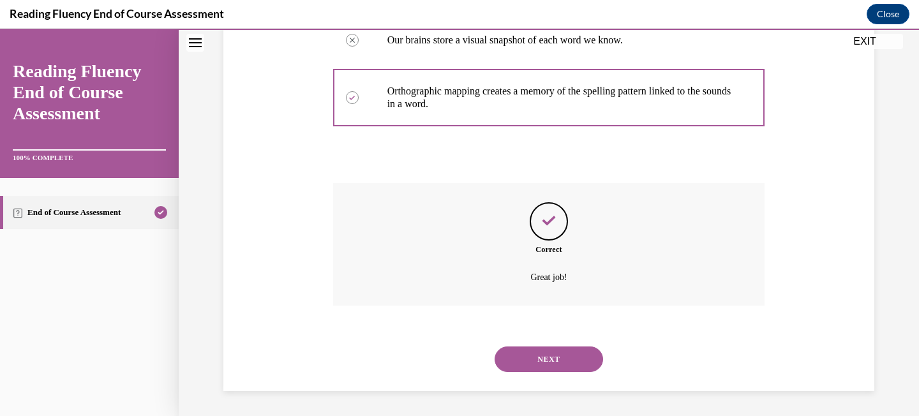
scroll to position [389, 0]
click at [555, 352] on button "NEXT" at bounding box center [549, 359] width 109 height 26
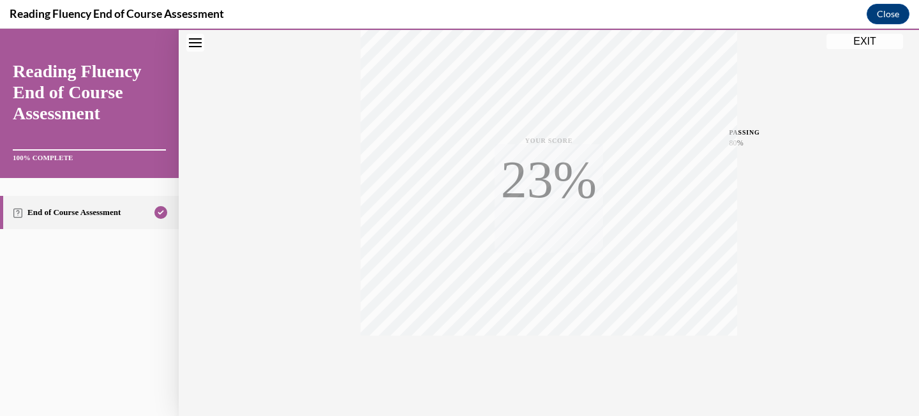
scroll to position [267, 0]
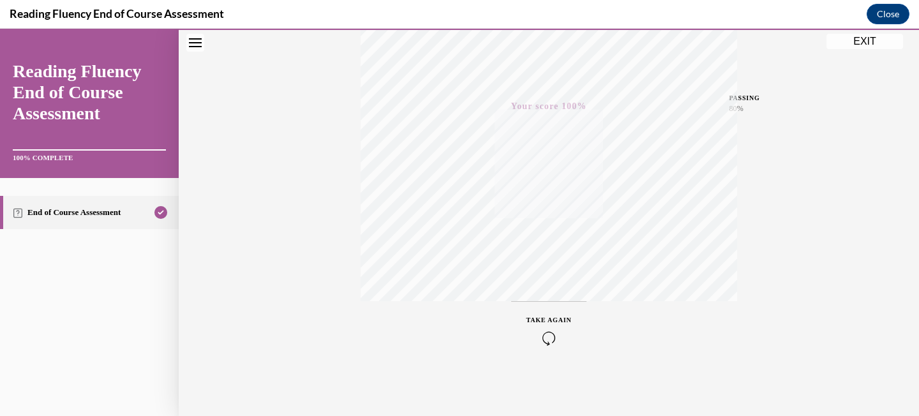
click at [852, 38] on button "EXIT" at bounding box center [865, 41] width 77 height 15
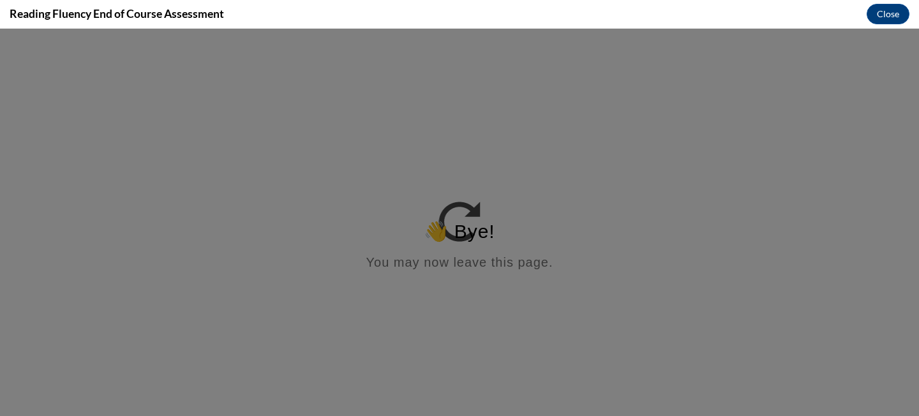
scroll to position [0, 0]
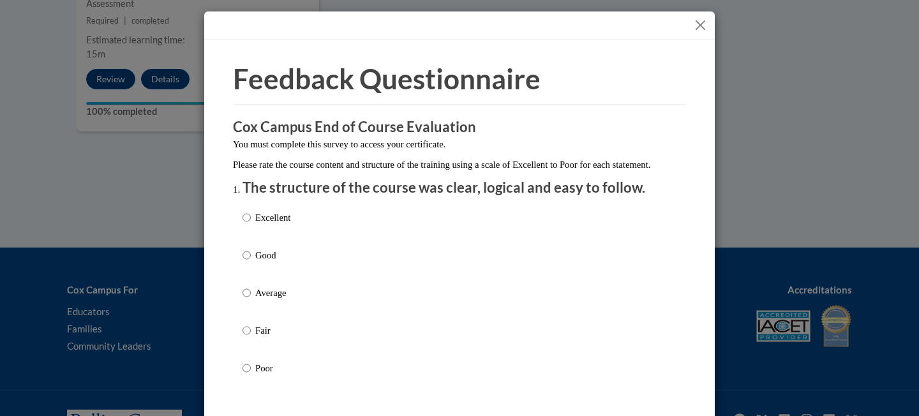
click at [393, 271] on div "Excellent Good Average Fair Poor" at bounding box center [460, 308] width 434 height 208
click at [345, 283] on div "Excellent Good Average Fair Poor" at bounding box center [460, 308] width 434 height 208
click at [260, 276] on label "Good" at bounding box center [267, 265] width 48 height 34
click at [251, 262] on input "Good" at bounding box center [247, 255] width 8 height 14
radio input "true"
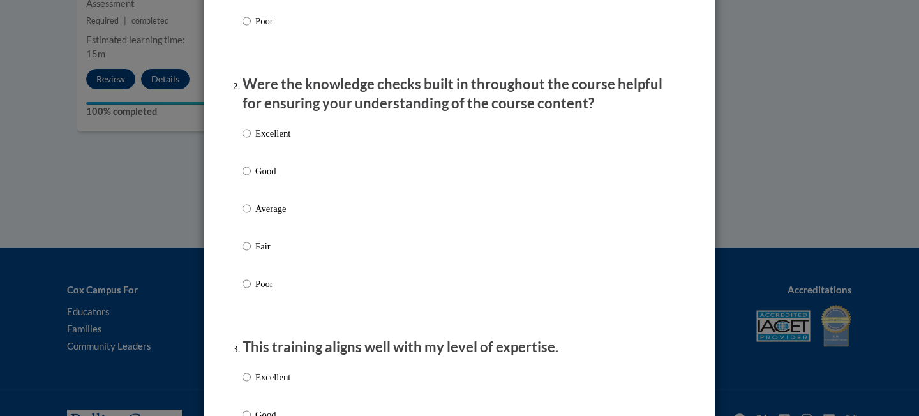
scroll to position [359, 0]
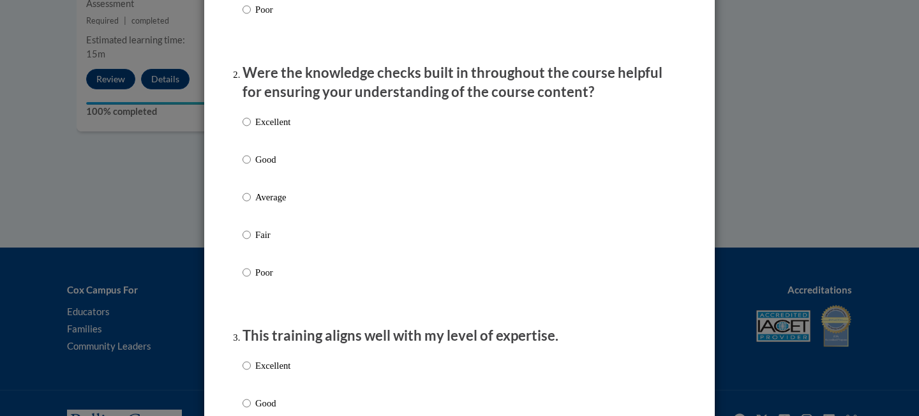
click at [285, 187] on label "Good" at bounding box center [267, 170] width 48 height 34
click at [251, 167] on input "Good" at bounding box center [247, 160] width 8 height 14
radio input "true"
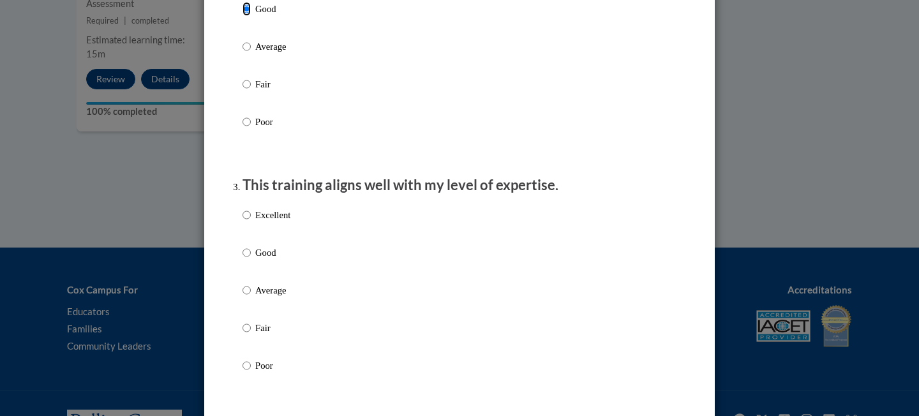
scroll to position [560, 0]
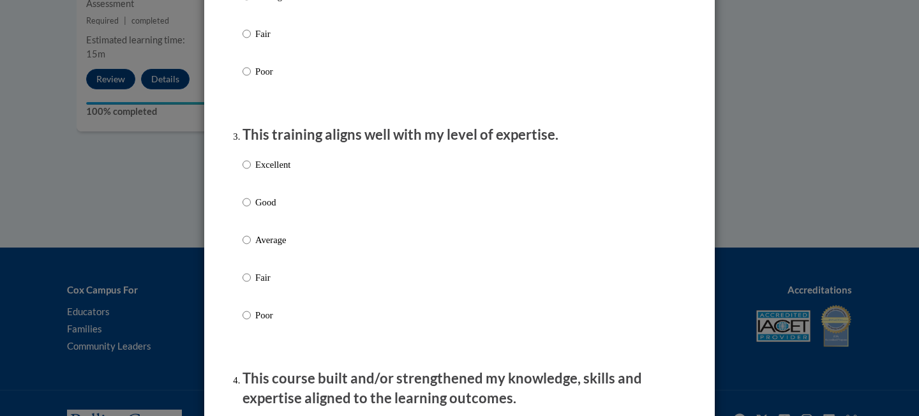
click at [275, 230] on label "Good" at bounding box center [267, 212] width 48 height 34
click at [251, 209] on input "Good" at bounding box center [247, 202] width 8 height 14
radio input "true"
click at [274, 247] on p "Average" at bounding box center [272, 240] width 35 height 14
click at [251, 247] on input "Average" at bounding box center [247, 240] width 8 height 14
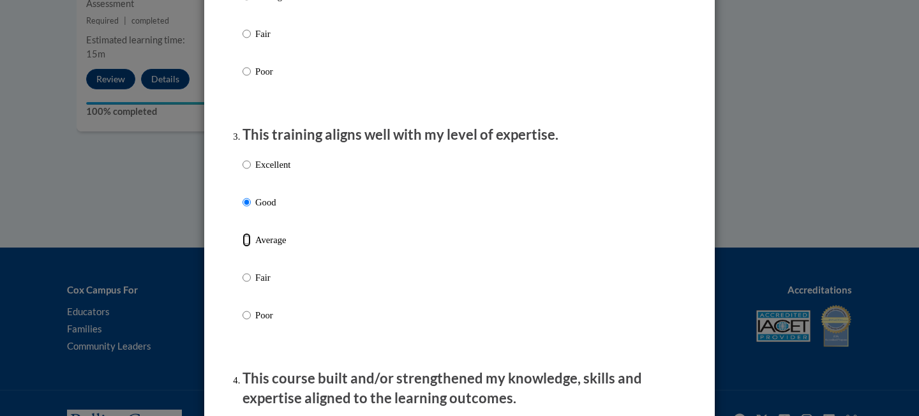
radio input "true"
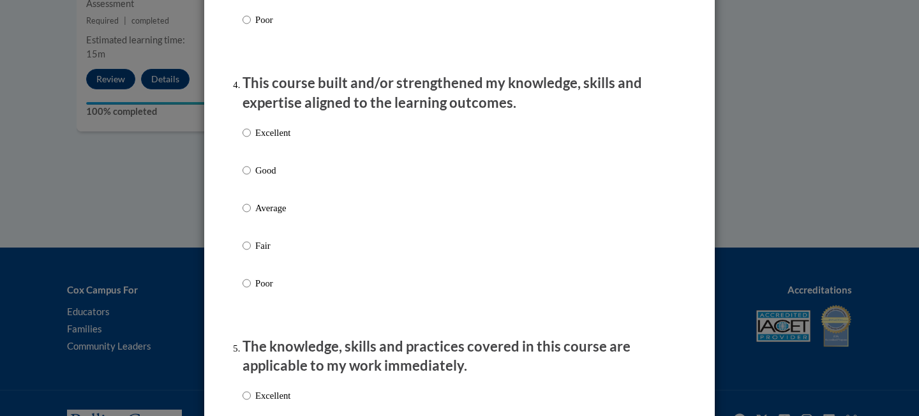
click at [281, 215] on p "Average" at bounding box center [272, 208] width 35 height 14
click at [251, 215] on input "Average" at bounding box center [247, 208] width 8 height 14
radio input "true"
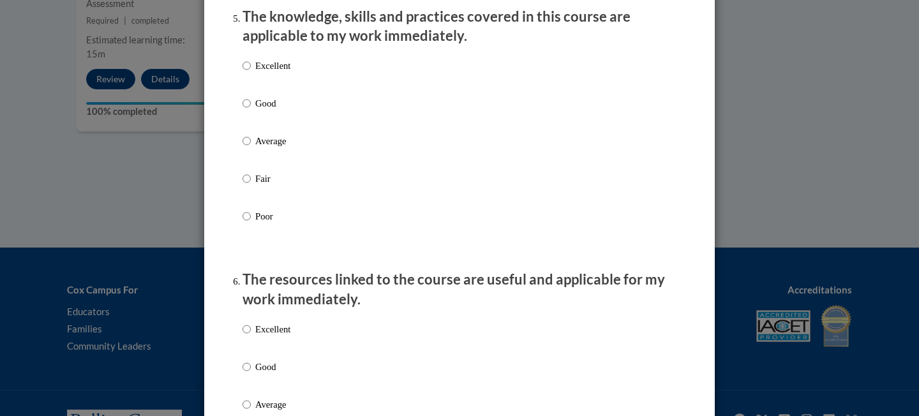
scroll to position [1186, 0]
click at [283, 145] on div "Excellent Good Average Fair Poor" at bounding box center [267, 151] width 48 height 198
click at [278, 161] on label "Average" at bounding box center [267, 150] width 48 height 34
click at [251, 147] on input "Average" at bounding box center [247, 140] width 8 height 14
radio input "true"
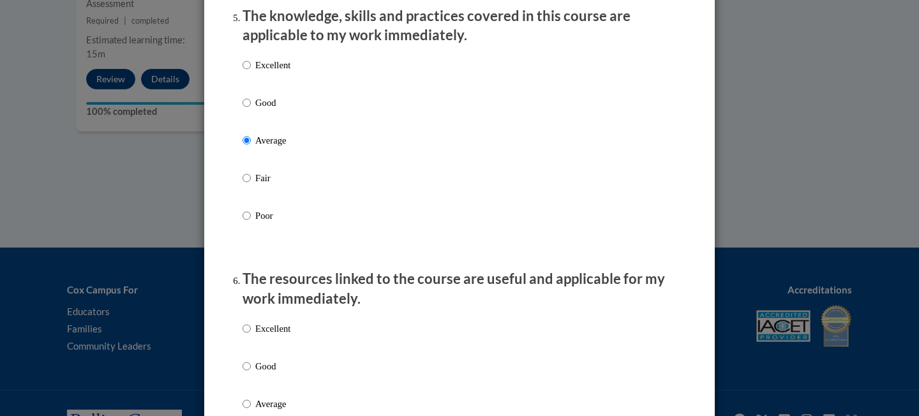
click at [278, 147] on p "Average" at bounding box center [272, 140] width 35 height 14
click at [251, 147] on input "Average" at bounding box center [247, 140] width 8 height 14
click at [278, 147] on p "Average" at bounding box center [272, 140] width 35 height 14
click at [251, 147] on input "Average" at bounding box center [247, 140] width 8 height 14
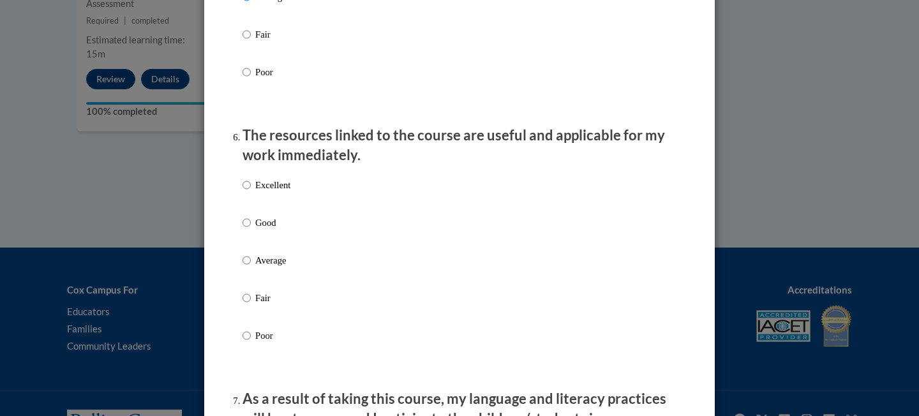
click at [266, 242] on label "Good" at bounding box center [267, 233] width 48 height 34
click at [251, 230] on input "Good" at bounding box center [247, 223] width 8 height 14
radio input "true"
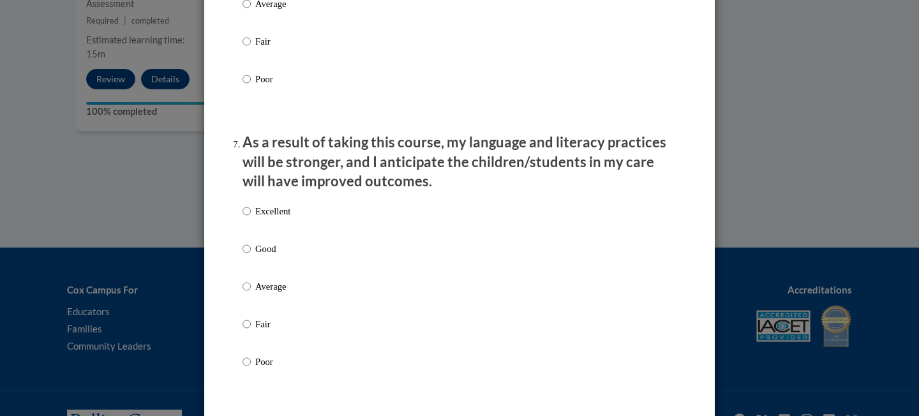
click at [269, 255] on p "Good" at bounding box center [272, 249] width 35 height 14
click at [251, 255] on input "Good" at bounding box center [247, 249] width 8 height 14
radio input "true"
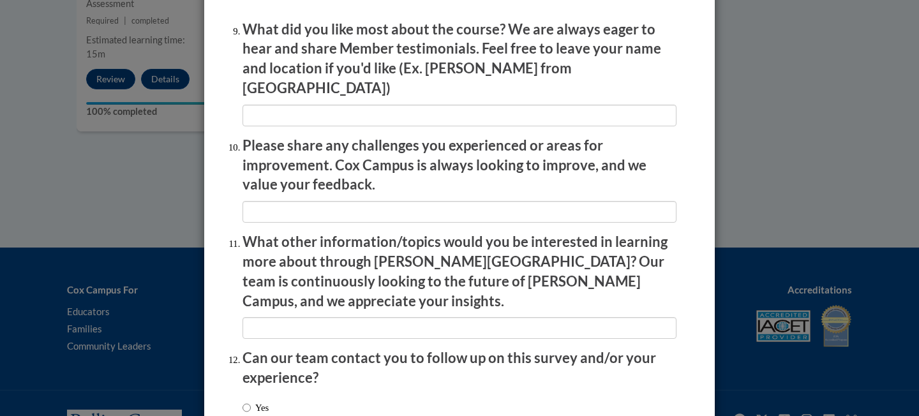
scroll to position [2240, 0]
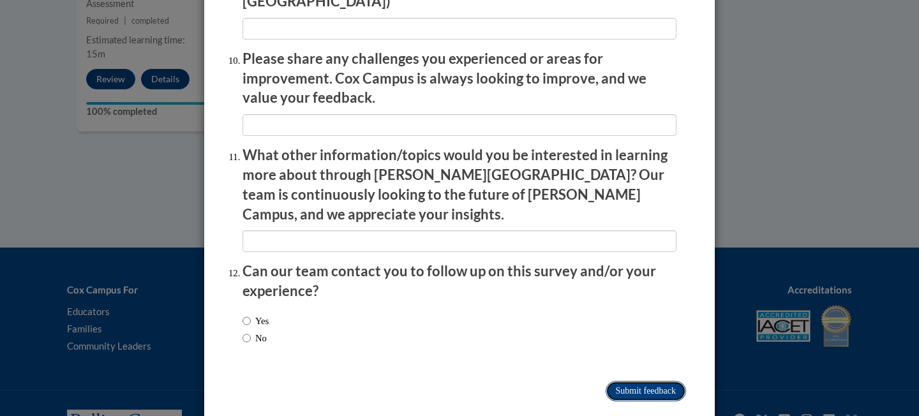
click at [647, 381] on input "Submit feedback" at bounding box center [646, 391] width 80 height 20
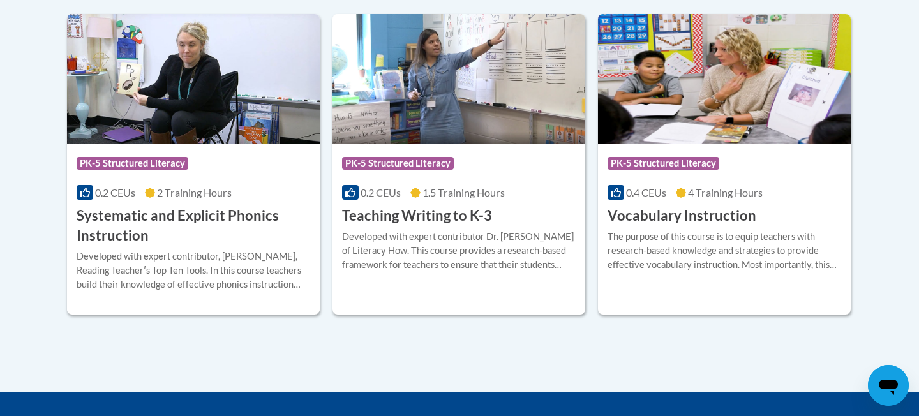
scroll to position [1527, 0]
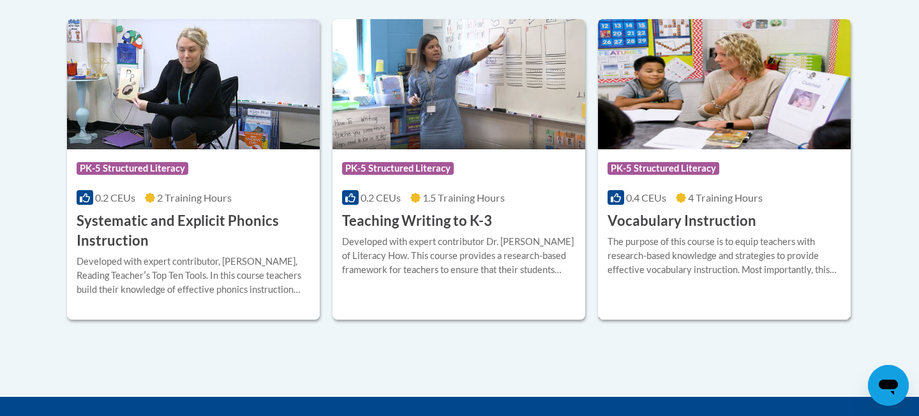
click at [729, 208] on div "Course Category: PK-5 Structured Literacy 0.4 CEUs 4 Training Hours COURSE Voca…" at bounding box center [724, 190] width 253 height 82
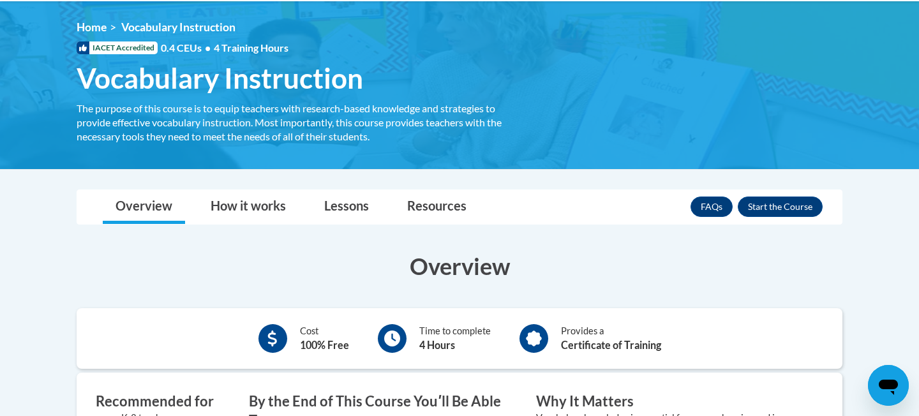
scroll to position [329, 0]
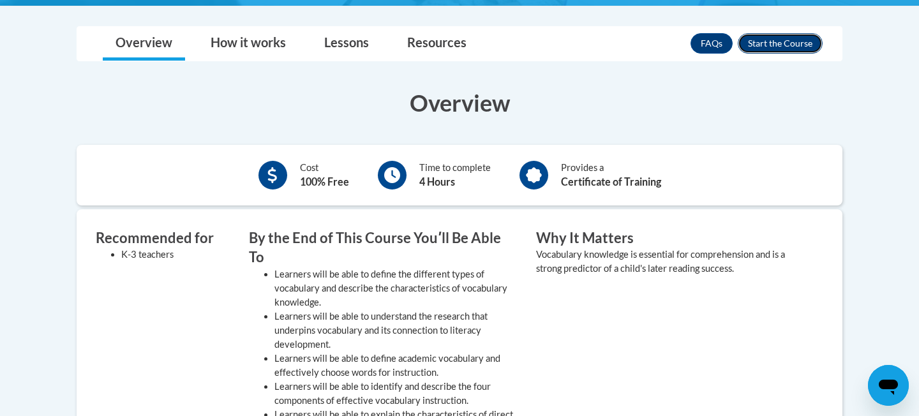
click at [782, 37] on button "Enroll" at bounding box center [780, 43] width 85 height 20
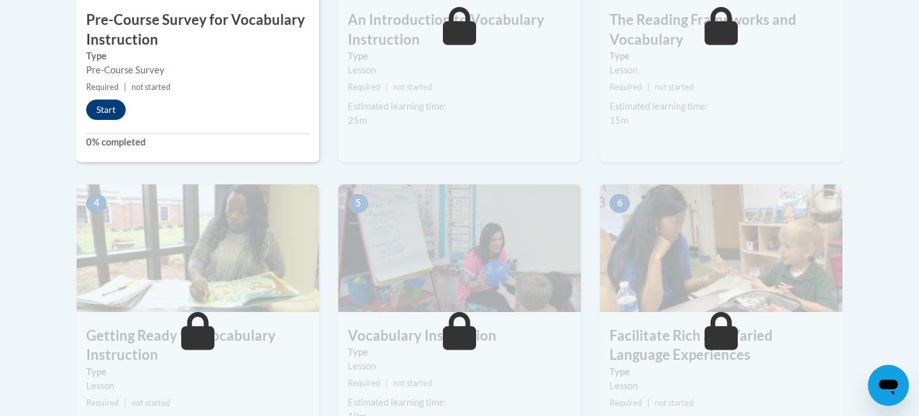
scroll to position [490, 0]
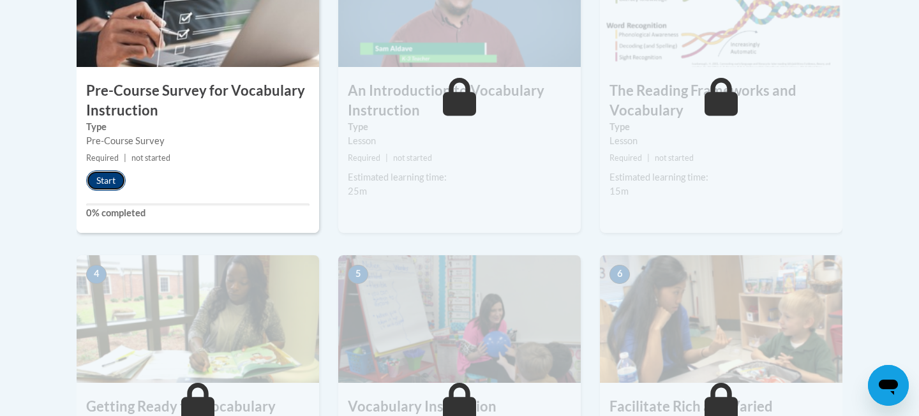
click at [120, 182] on button "Start" at bounding box center [106, 180] width 40 height 20
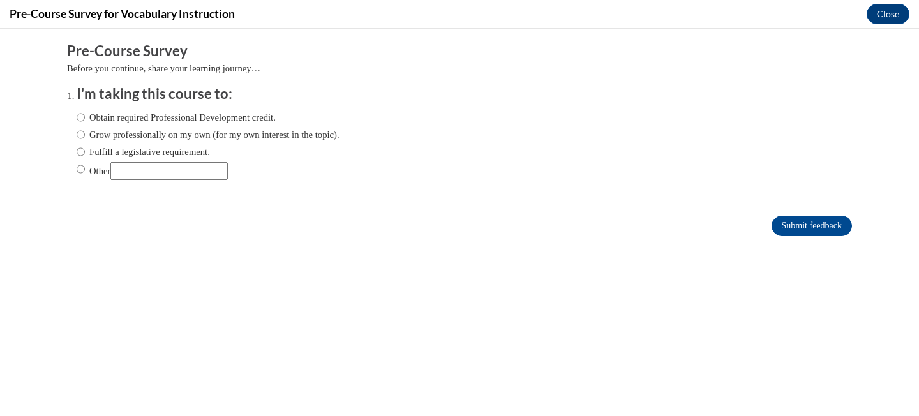
scroll to position [0, 0]
click at [210, 155] on label "Fulfill a legislative requirement." at bounding box center [143, 152] width 133 height 14
click at [85, 155] on input "Fulfill a legislative requirement." at bounding box center [81, 152] width 8 height 14
radio input "true"
click at [786, 223] on input "Submit feedback" at bounding box center [812, 226] width 80 height 20
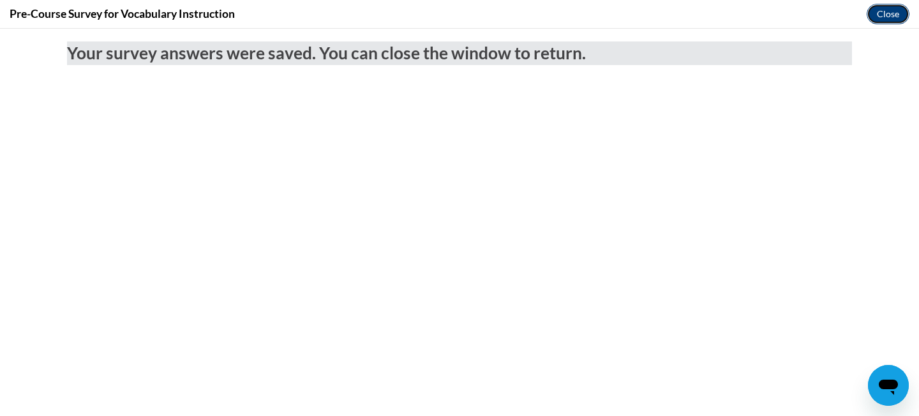
click at [879, 18] on button "Close" at bounding box center [888, 14] width 43 height 20
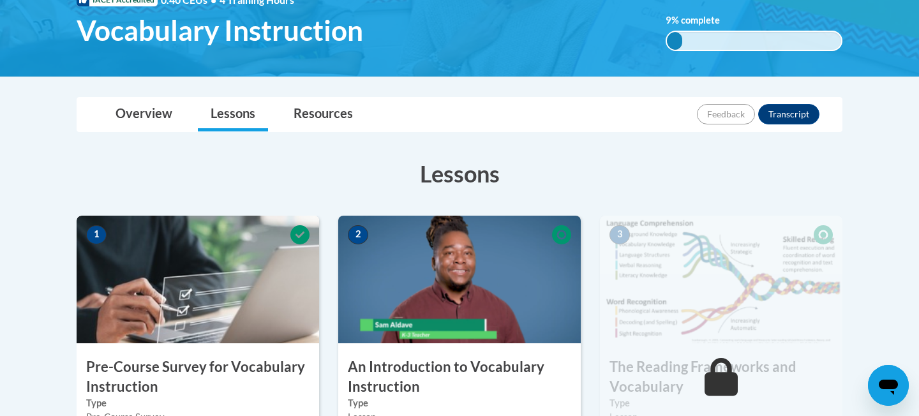
scroll to position [421, 0]
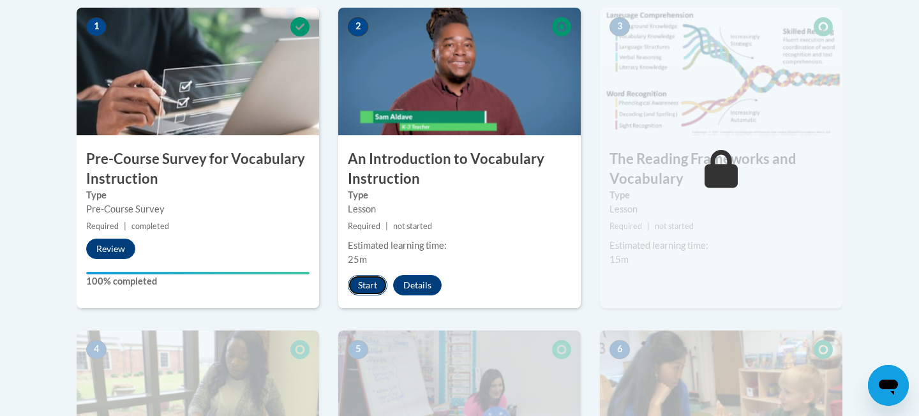
click at [365, 282] on button "Start" at bounding box center [368, 285] width 40 height 20
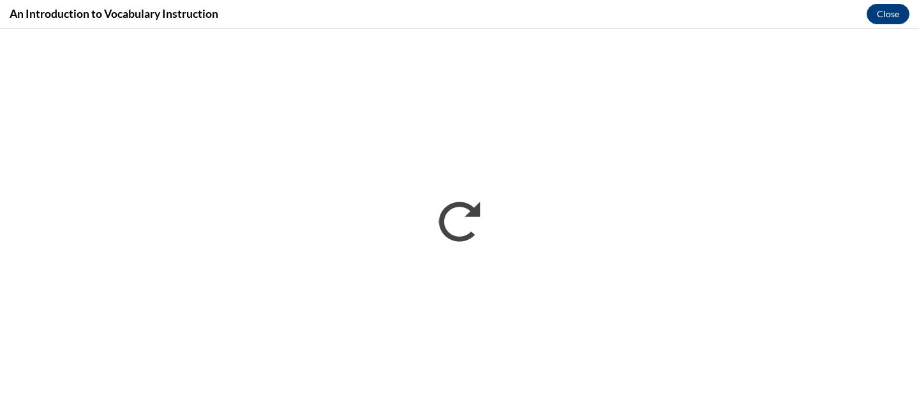
scroll to position [0, 0]
